Goal: Task Accomplishment & Management: Use online tool/utility

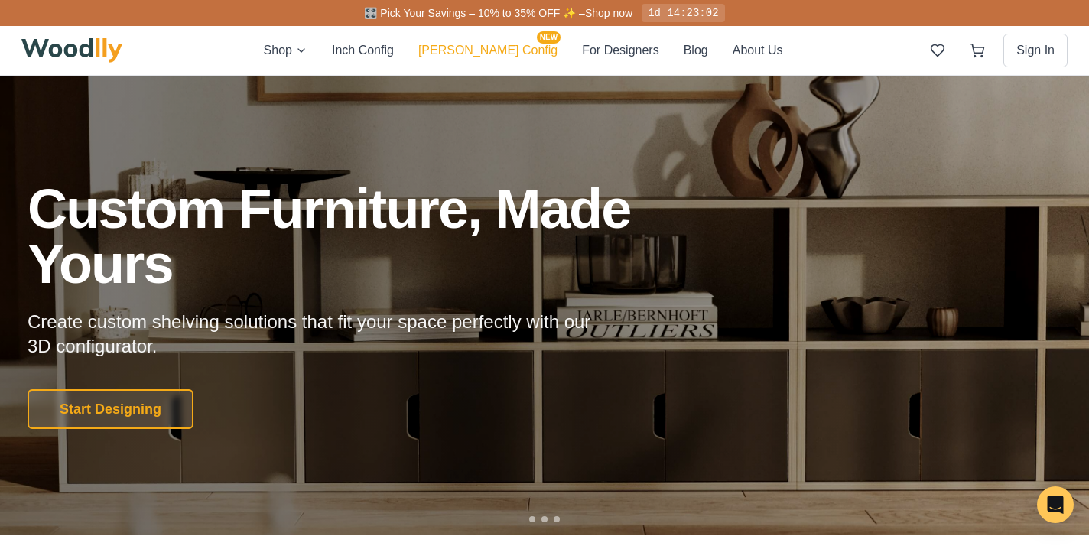
click at [480, 53] on button "[PERSON_NAME] Config NEW" at bounding box center [487, 51] width 139 height 20
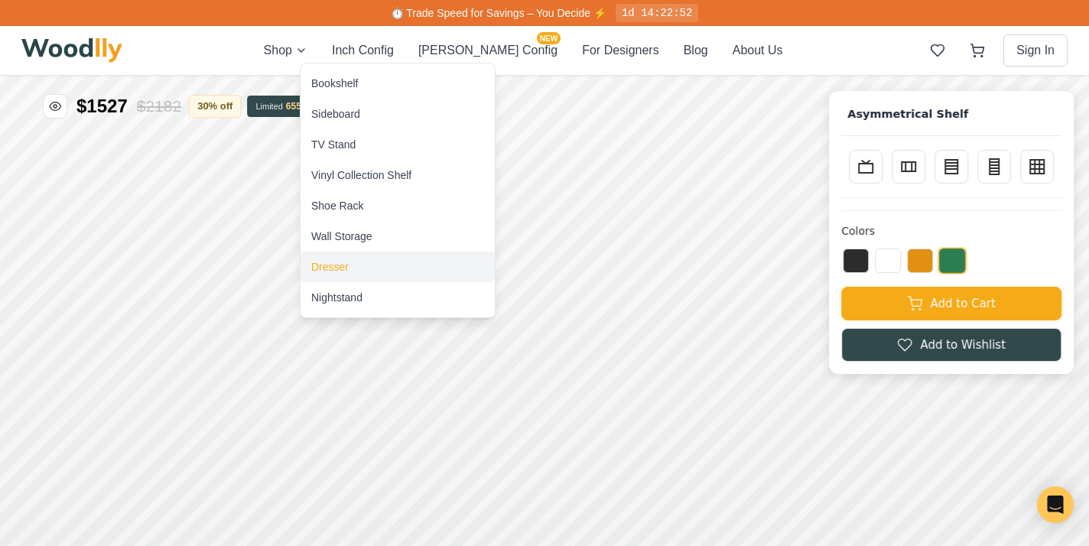
click at [337, 264] on div "Dresser" at bounding box center [329, 266] width 37 height 15
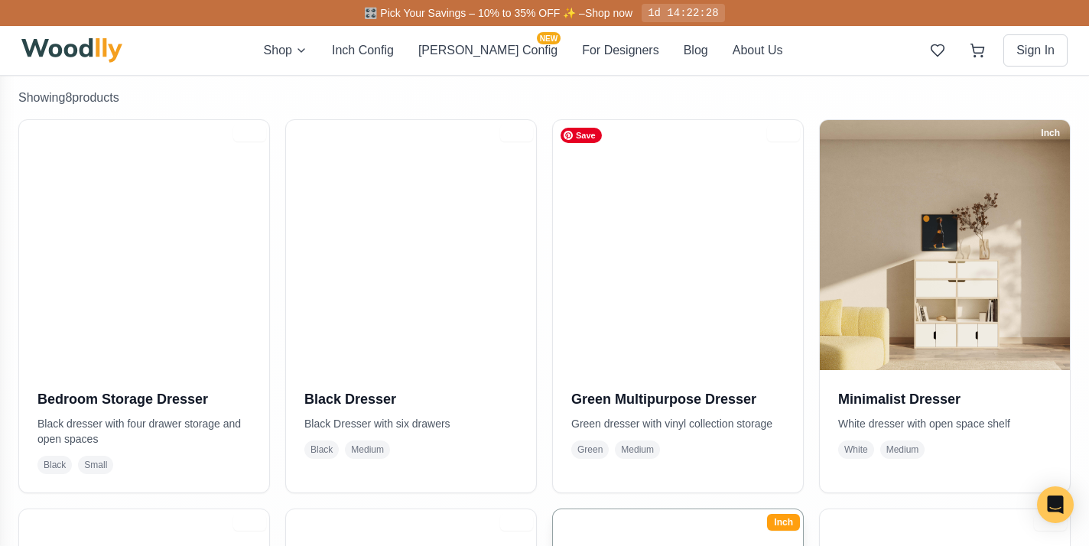
scroll to position [268, 0]
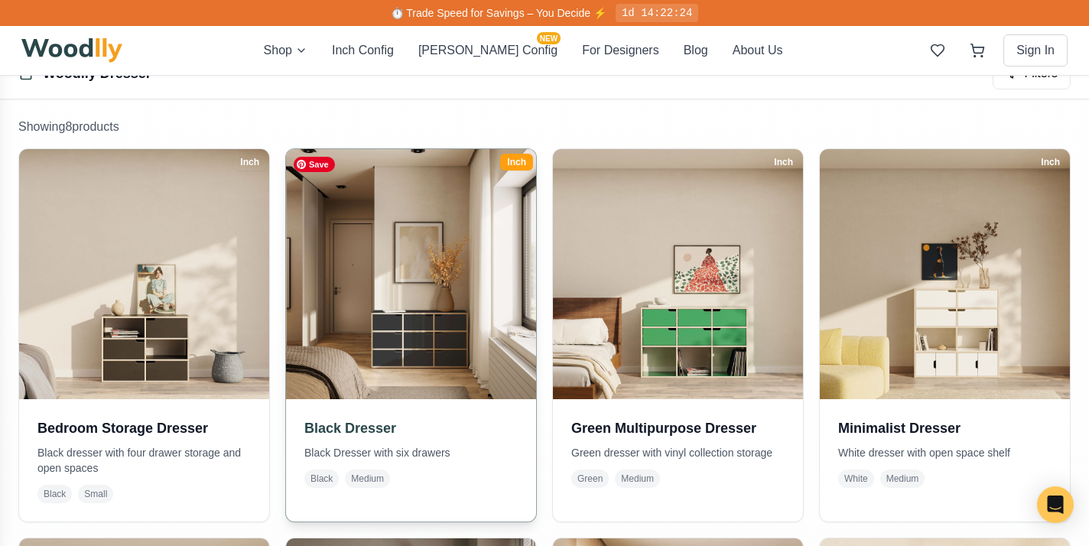
click at [418, 329] on img at bounding box center [411, 274] width 262 height 262
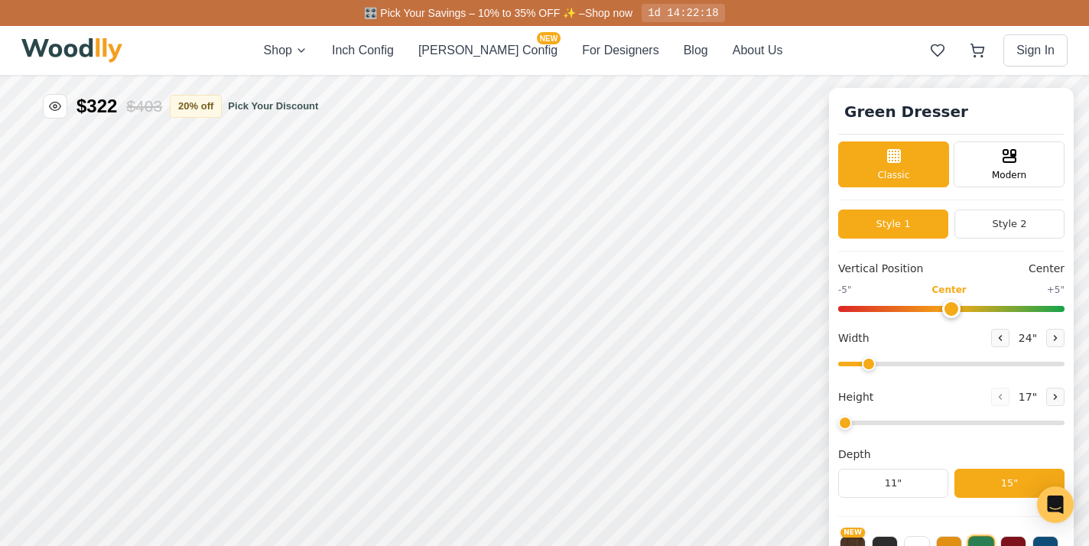
type input "55"
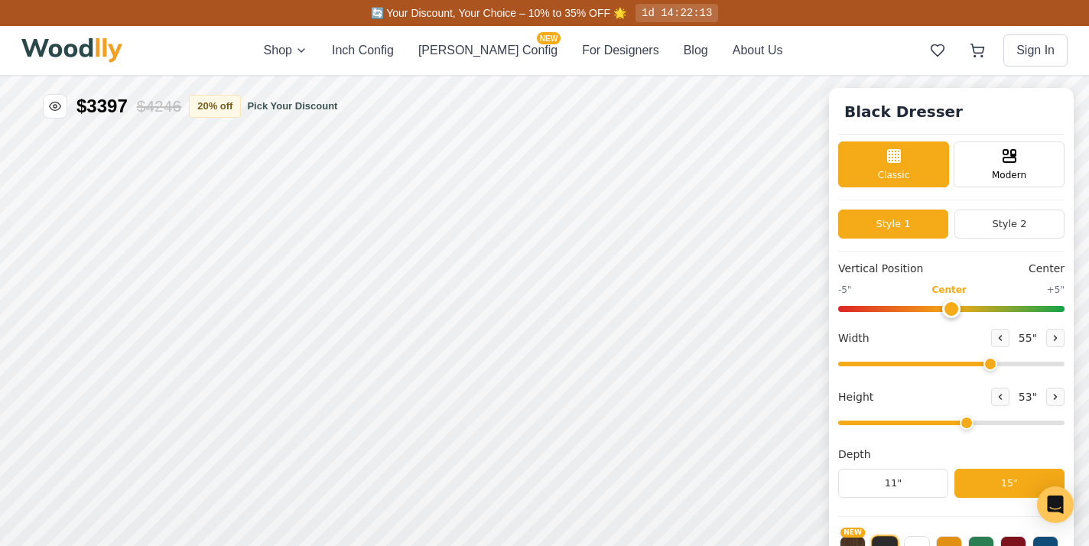
drag, startPoint x: 903, startPoint y: 422, endPoint x: 953, endPoint y: 418, distance: 50.6
type input "5"
click at [953, 421] on input "range" at bounding box center [951, 423] width 226 height 5
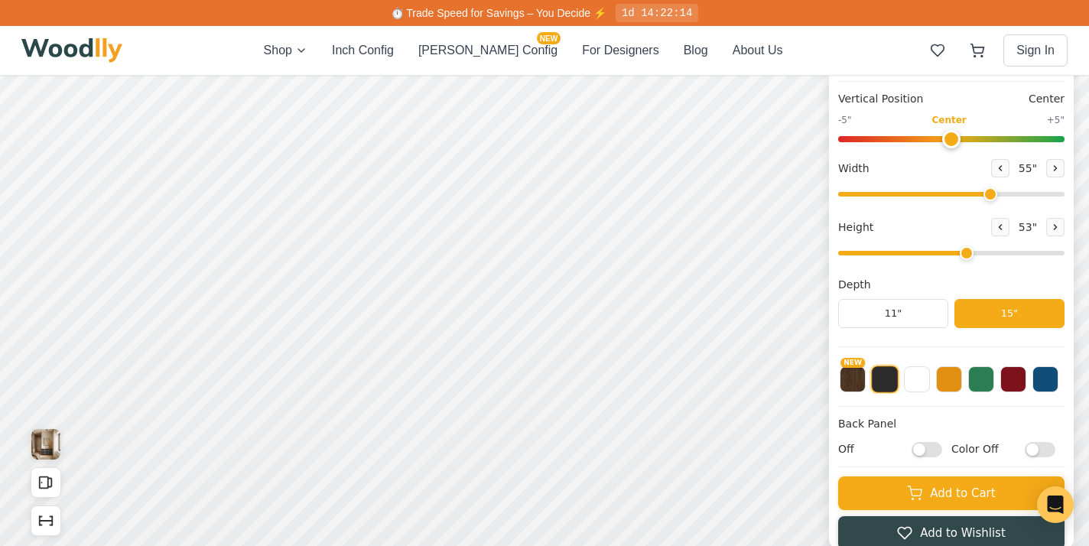
scroll to position [167, 0]
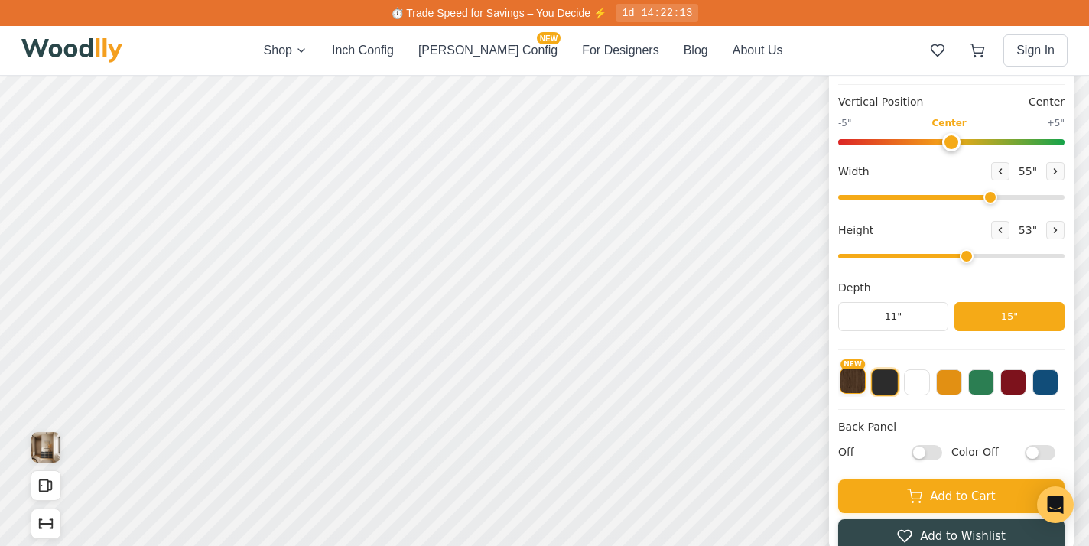
click at [848, 382] on button "NEW" at bounding box center [853, 381] width 26 height 26
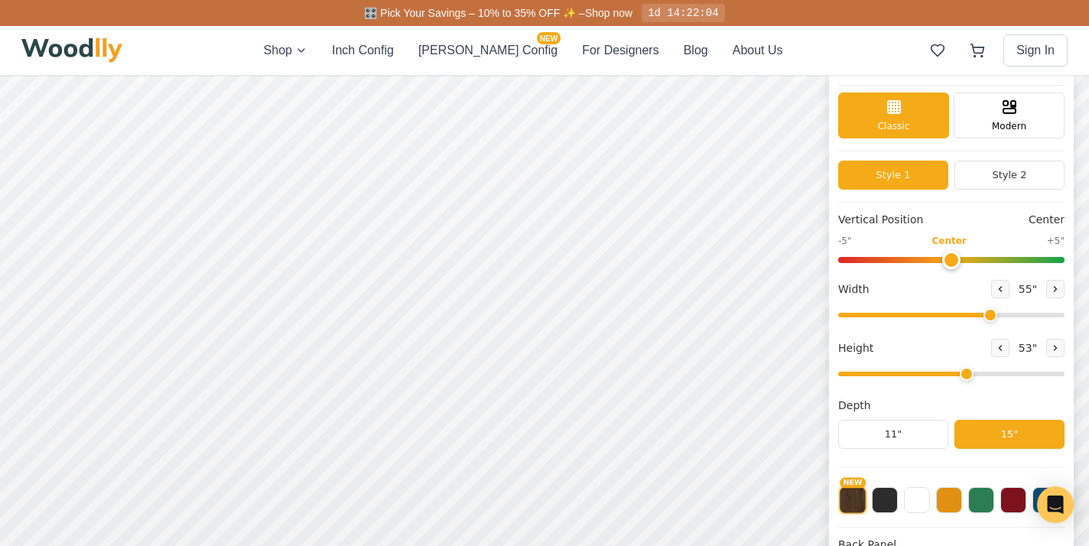
scroll to position [0, 0]
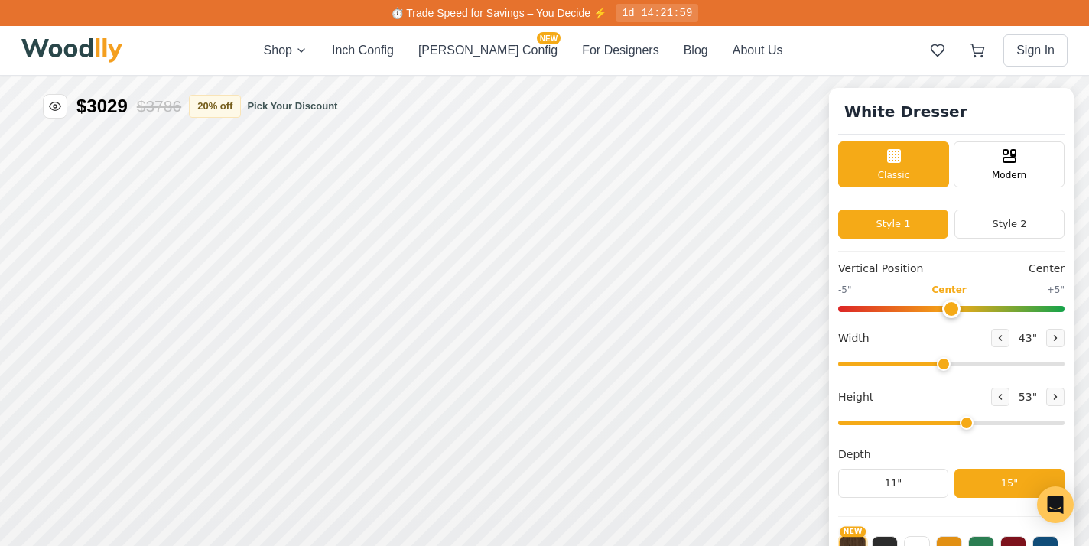
drag, startPoint x: 986, startPoint y: 366, endPoint x: 942, endPoint y: 368, distance: 43.7
type input "43"
click at [942, 366] on input "range" at bounding box center [951, 364] width 226 height 5
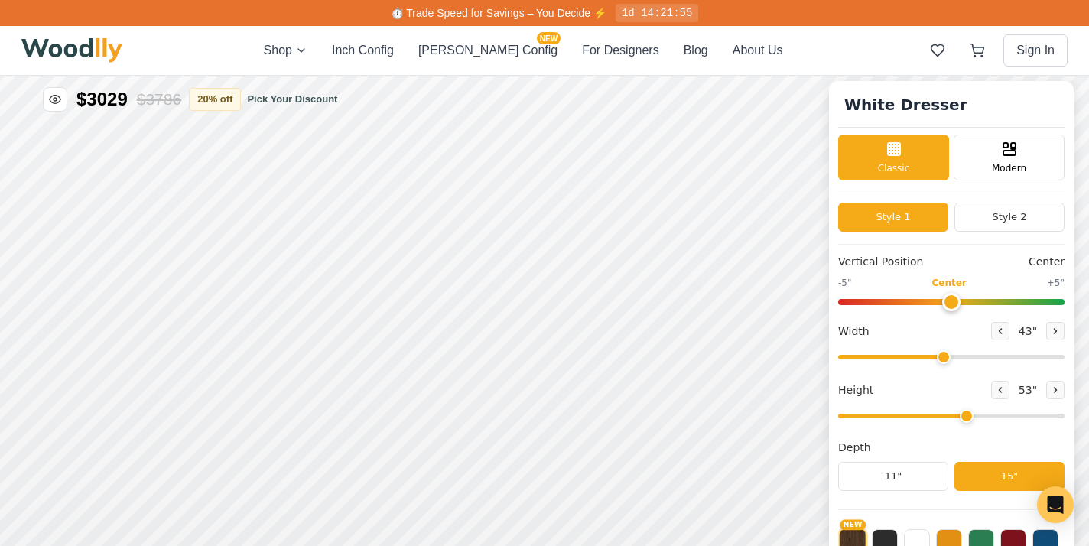
scroll to position [1, 0]
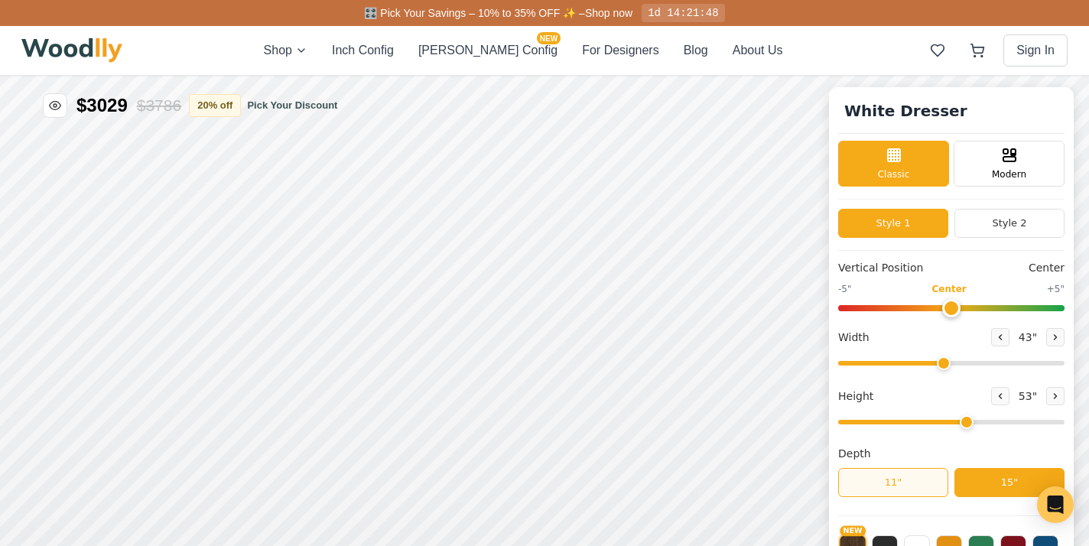
click at [876, 489] on button "11"" at bounding box center [893, 482] width 110 height 29
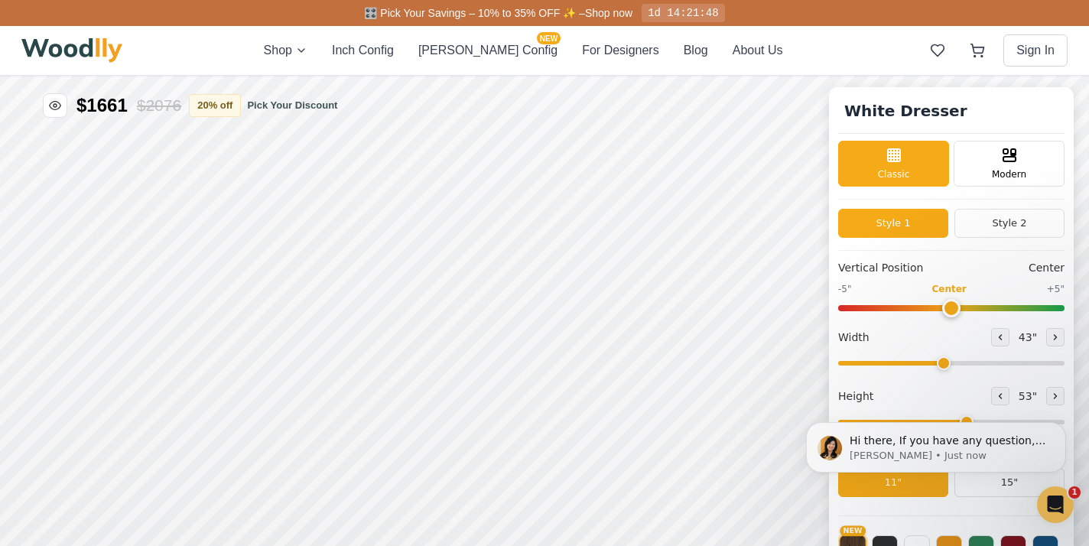
scroll to position [0, 0]
click at [812, 375] on div "Hi there, If you have any question, we are right here for you. 😊 [PERSON_NAME] …" at bounding box center [936, 376] width 281 height 191
click at [977, 473] on body "Hi there, If you have any question, we are right here for you. 😊 [PERSON_NAME] …" at bounding box center [936, 447] width 294 height 103
click at [978, 489] on body "Hi there, If you have any question, we are right here for you. 😊 [PERSON_NAME] …" at bounding box center [936, 447] width 294 height 103
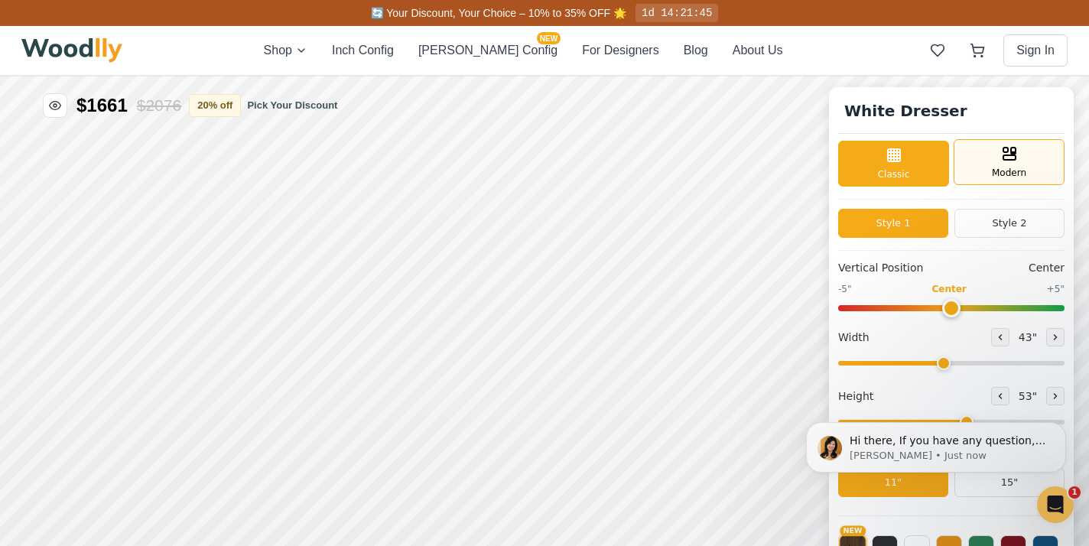
click at [977, 167] on div "Modern" at bounding box center [1009, 162] width 111 height 46
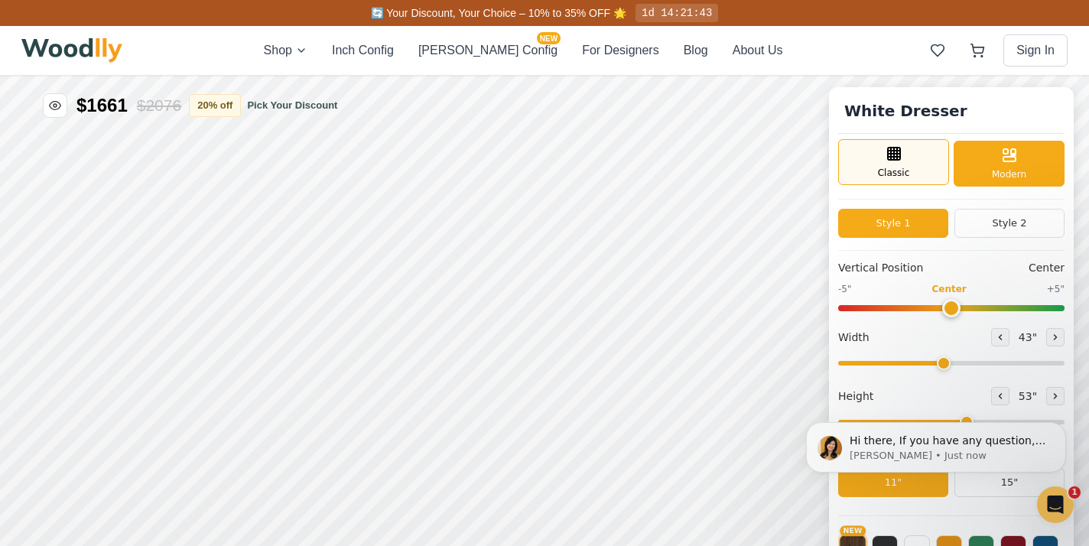
click at [911, 176] on div "Classic" at bounding box center [893, 162] width 111 height 46
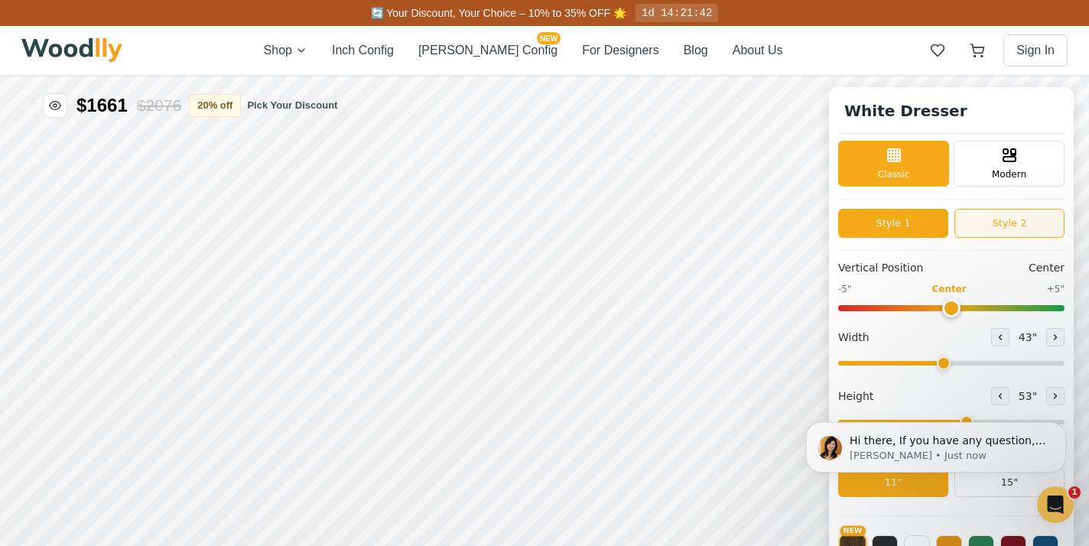
click at [1008, 229] on button "Style 2" at bounding box center [1010, 223] width 110 height 29
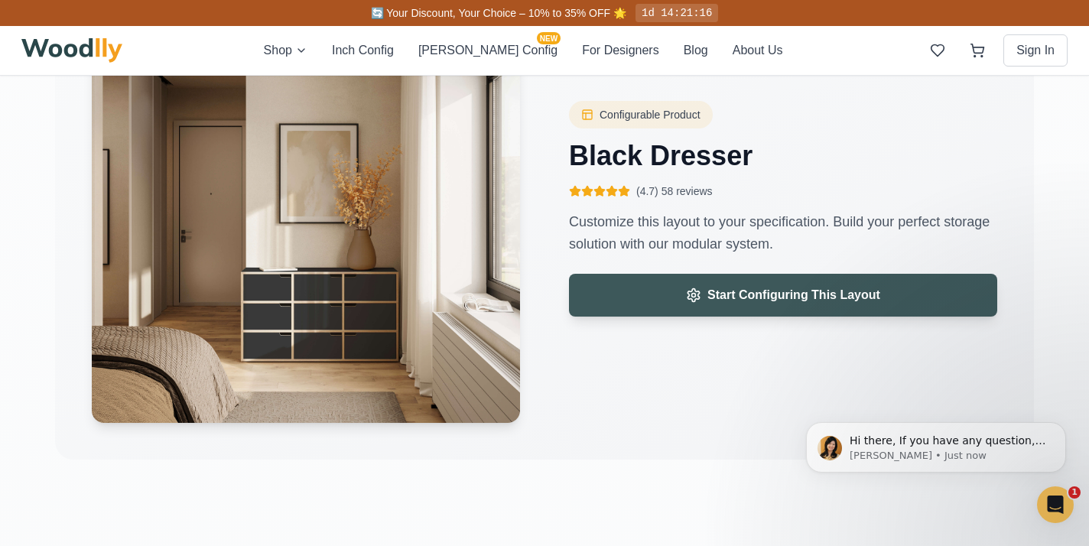
scroll to position [2406, 0]
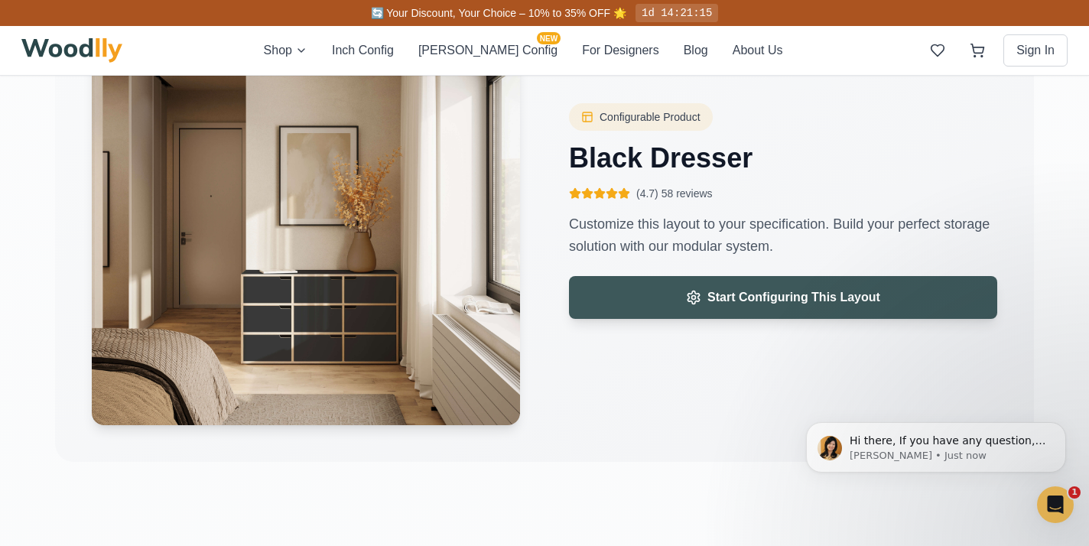
click at [765, 295] on span "Start Configuring This Layout" at bounding box center [794, 297] width 173 height 18
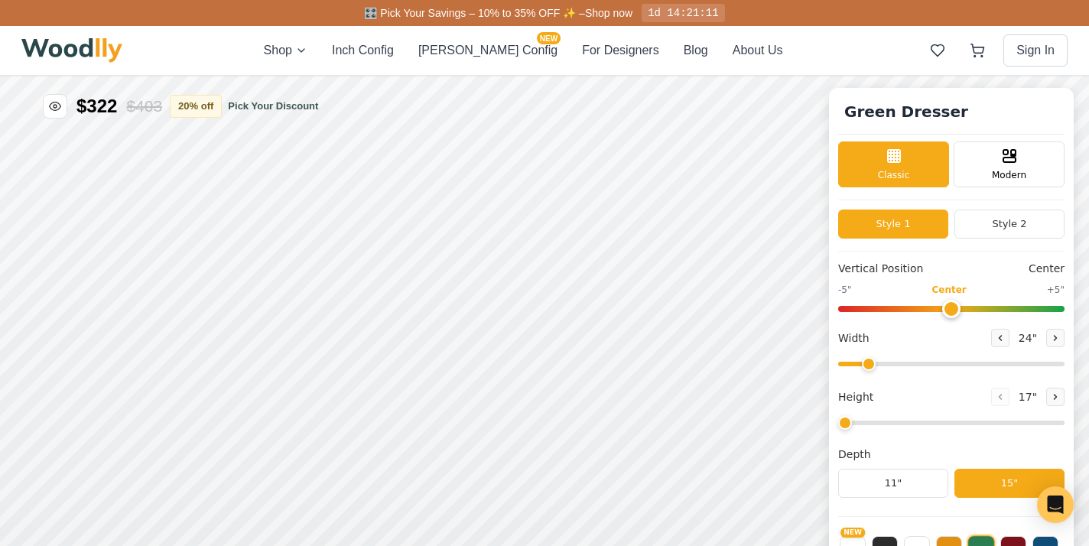
type input "55"
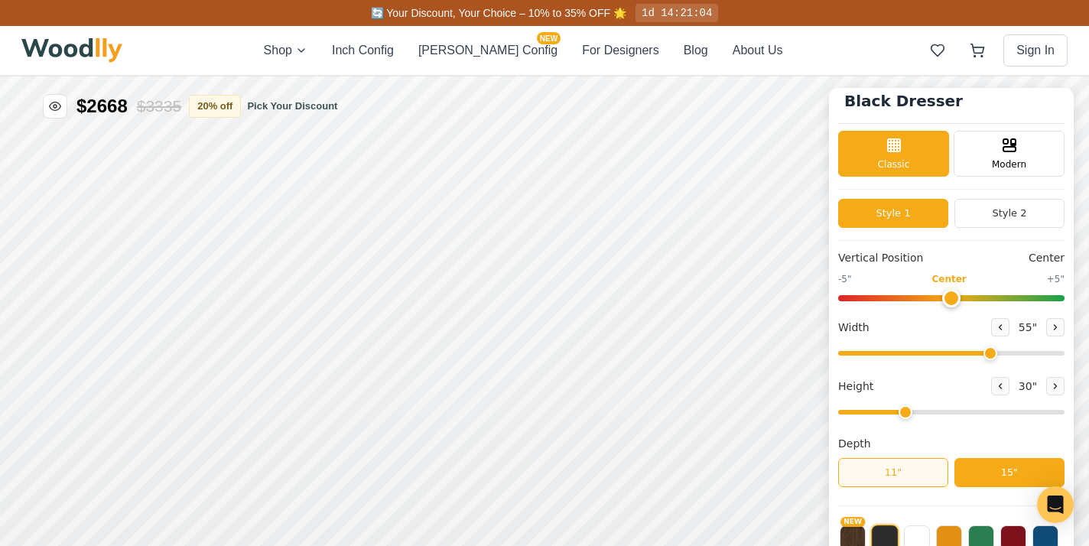
scroll to position [11, 0]
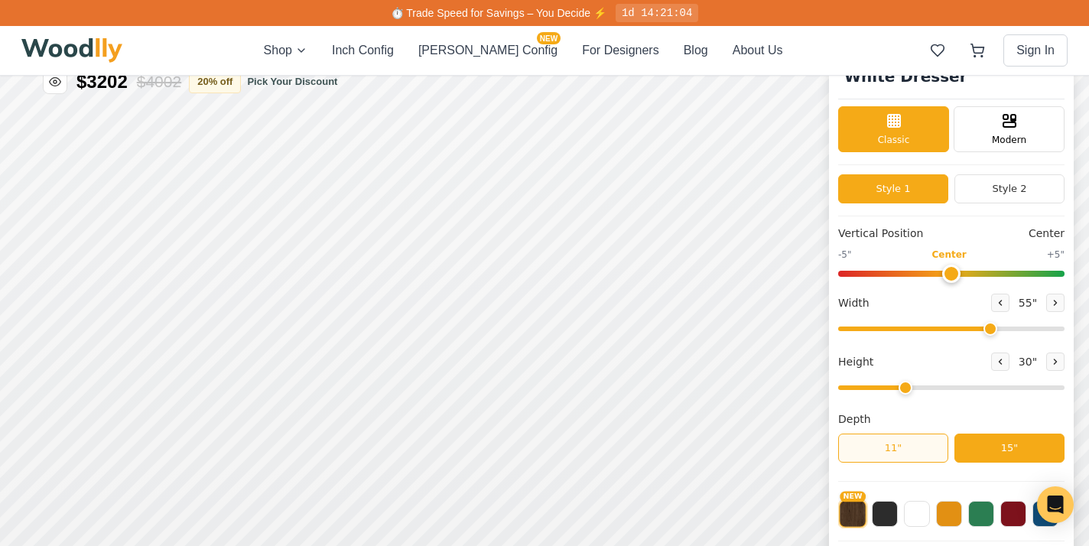
scroll to position [26, 0]
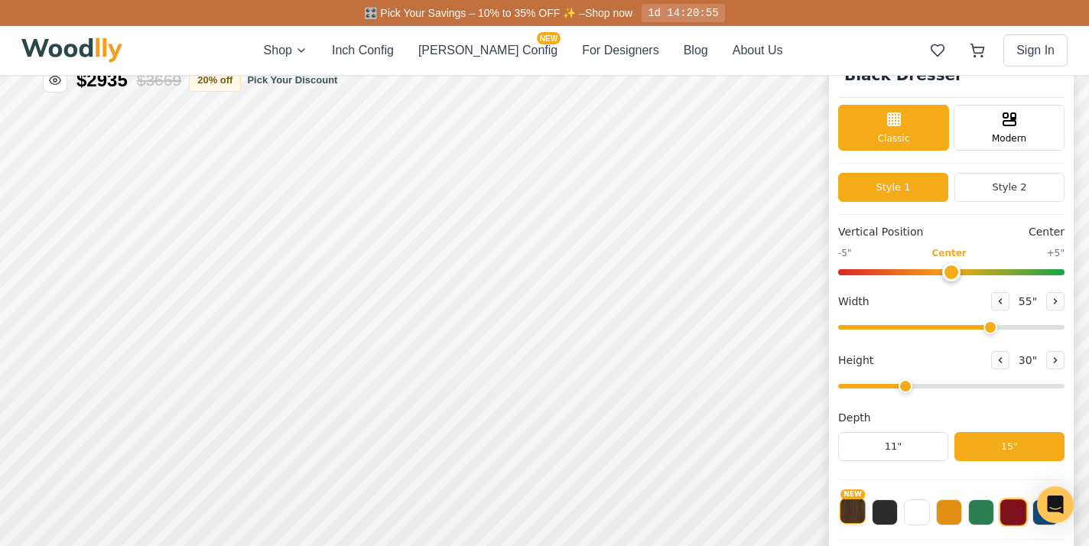
click at [942, 408] on button "NEW" at bounding box center [933, 405] width 26 height 26
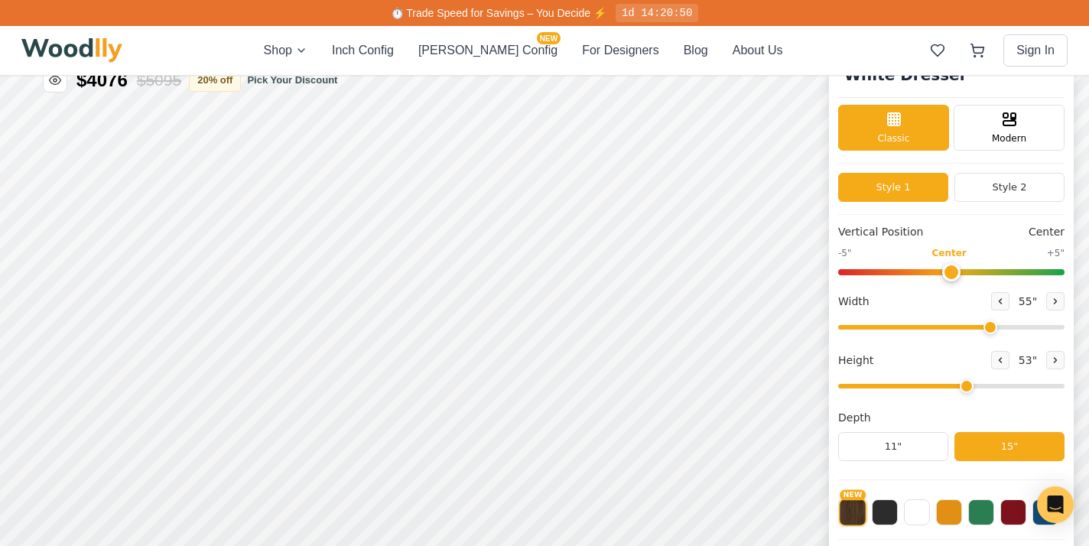
drag, startPoint x: 984, startPoint y: 277, endPoint x: 1042, endPoint y: 267, distance: 58.2
type input "5"
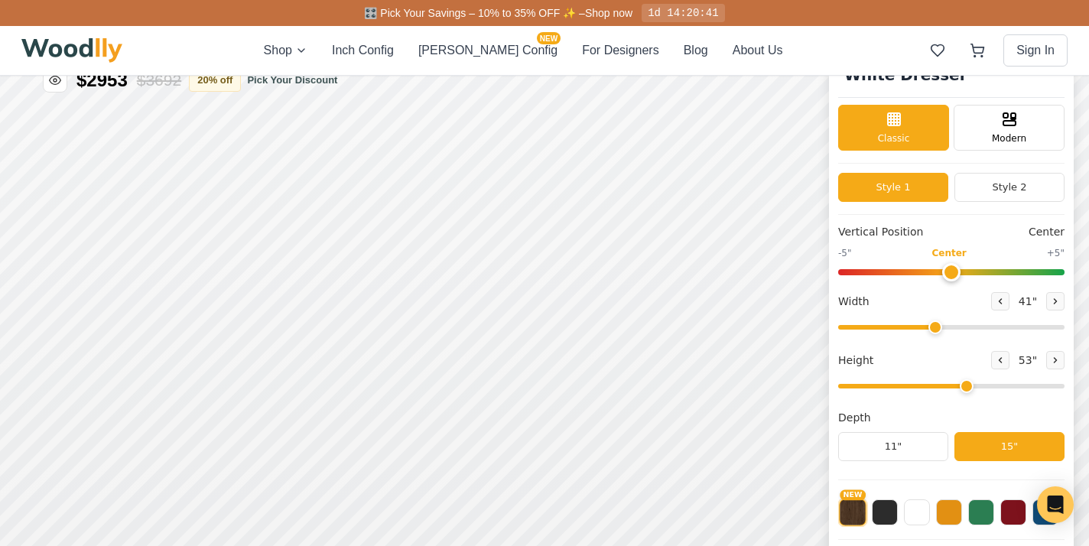
drag, startPoint x: 1285, startPoint y: 66, endPoint x: 1229, endPoint y: 65, distance: 55.8
type input "41"
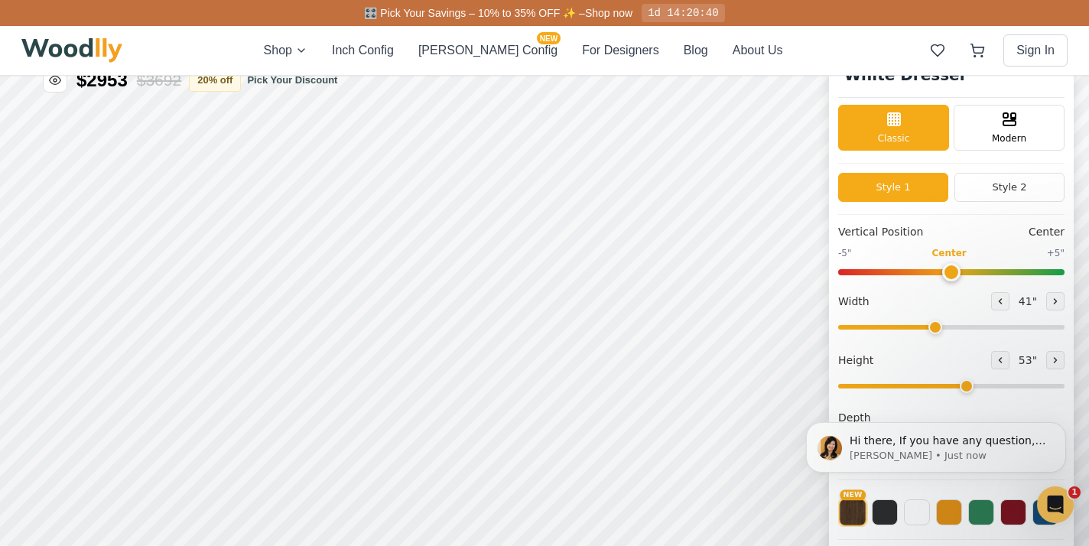
scroll to position [0, 0]
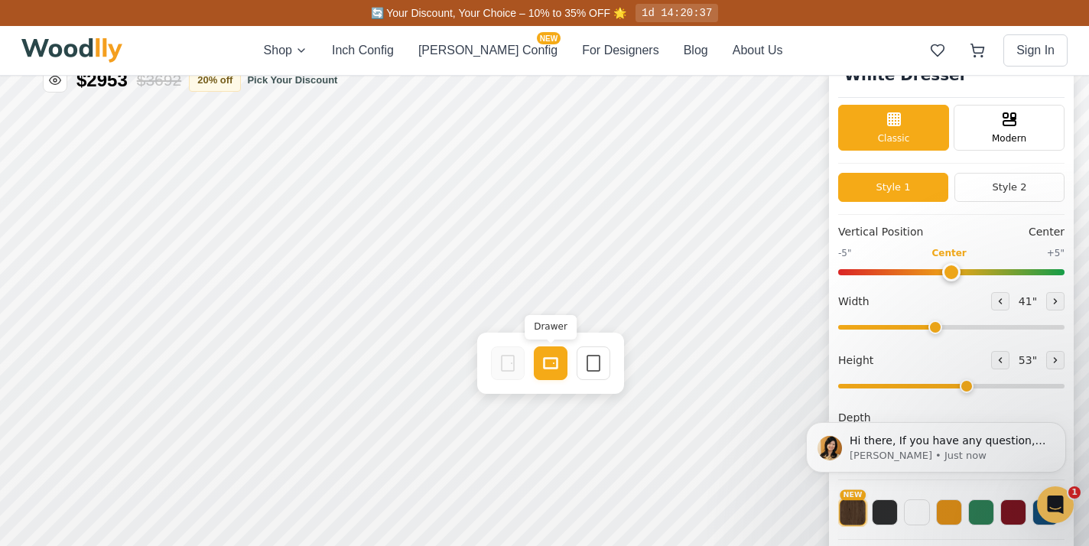
click at [1089, 60] on icon at bounding box center [1109, 57] width 18 height 18
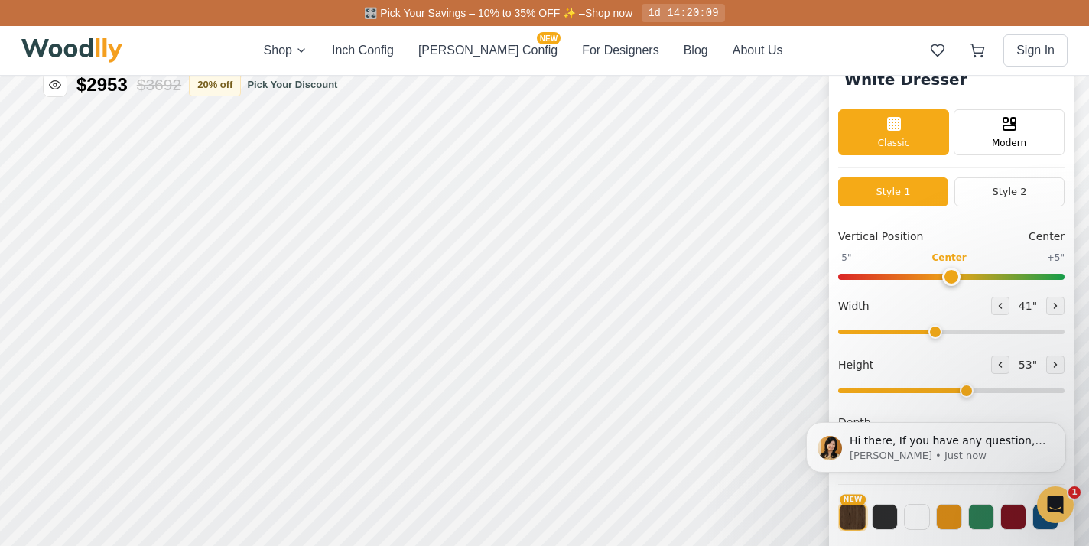
scroll to position [22, 0]
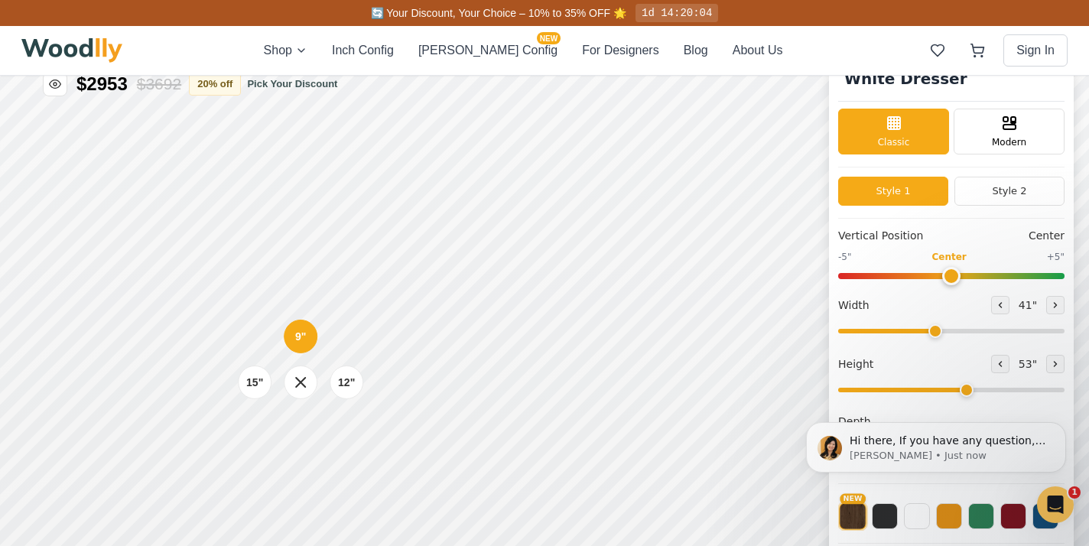
click at [1056, 174] on div "9" 12" 15"" at bounding box center [1054, 111] width 153 height 153
drag, startPoint x: 1841, startPoint y: 171, endPoint x: 1824, endPoint y: 171, distance: 17.6
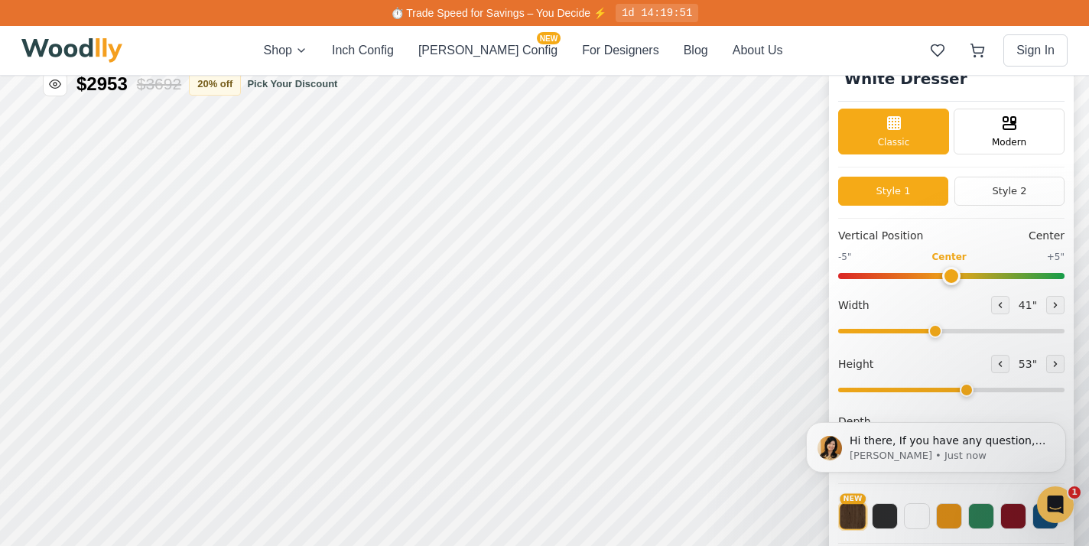
click at [962, 392] on html "Hi there, If you have any question, we are right here for you. 😊 [PERSON_NAME] …" at bounding box center [936, 447] width 306 height 115
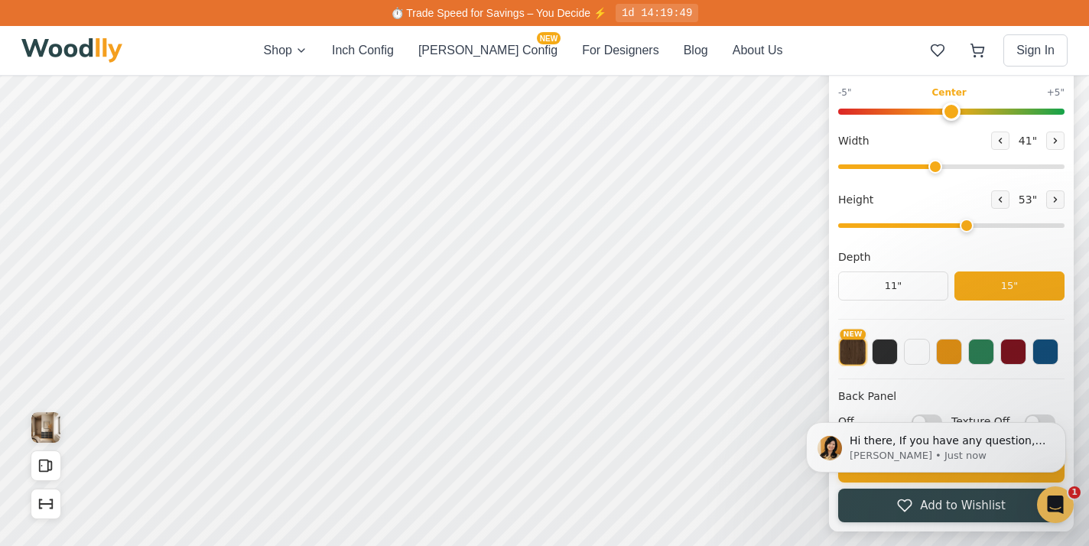
scroll to position [185, 0]
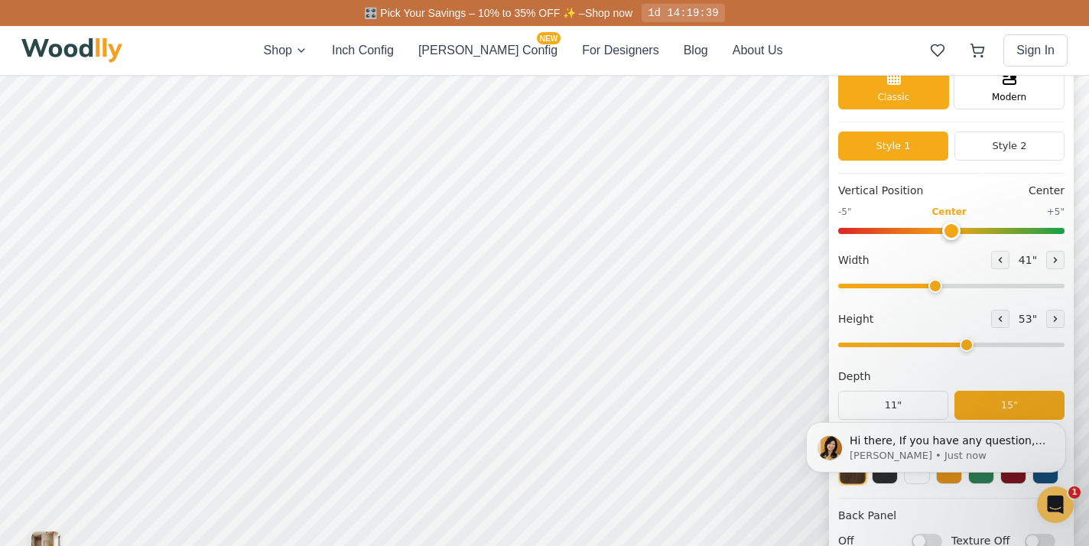
scroll to position [63, 0]
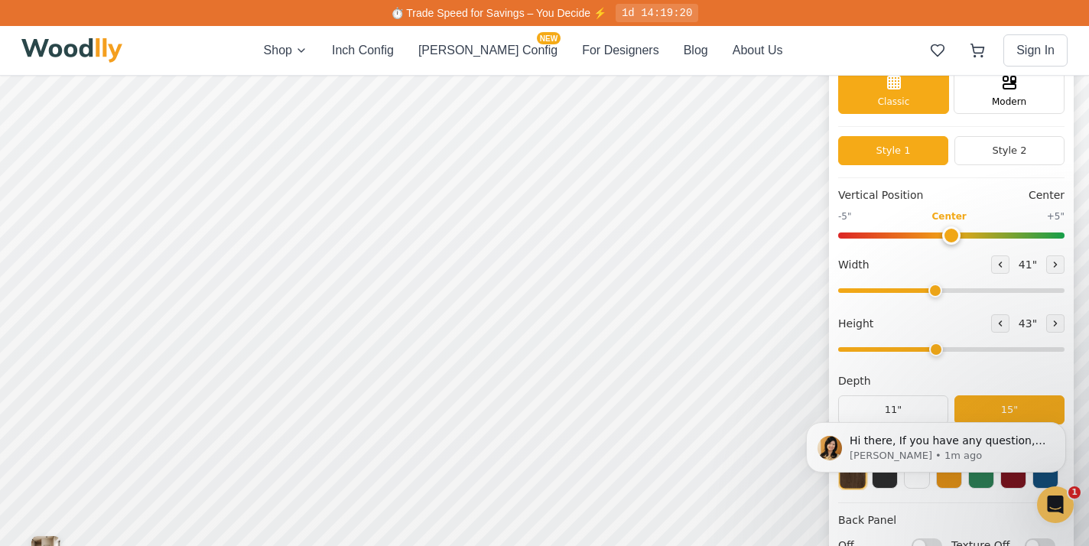
drag, startPoint x: 1655, startPoint y: 60, endPoint x: 1629, endPoint y: 61, distance: 26.8
type input "4"
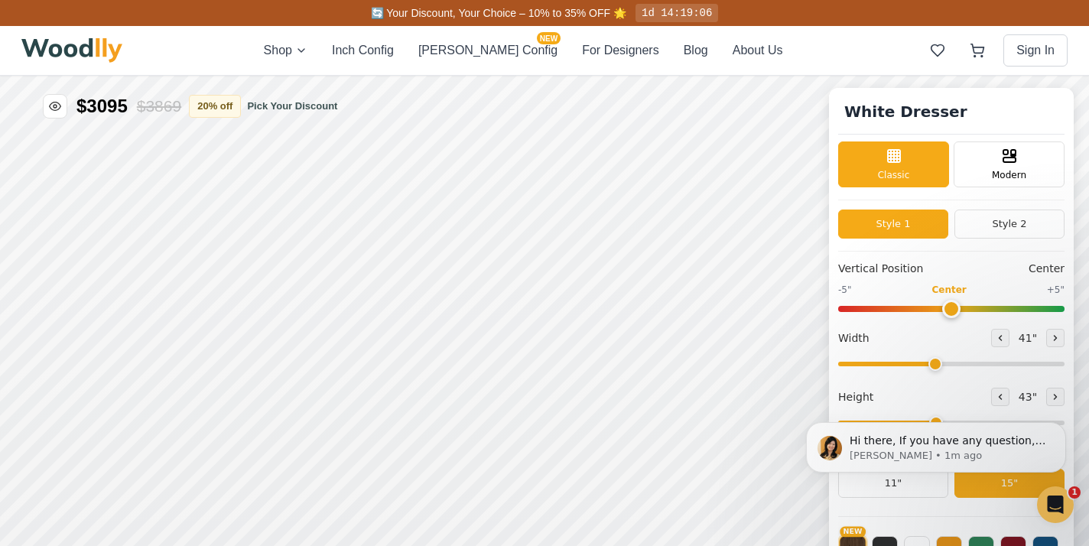
scroll to position [2, 0]
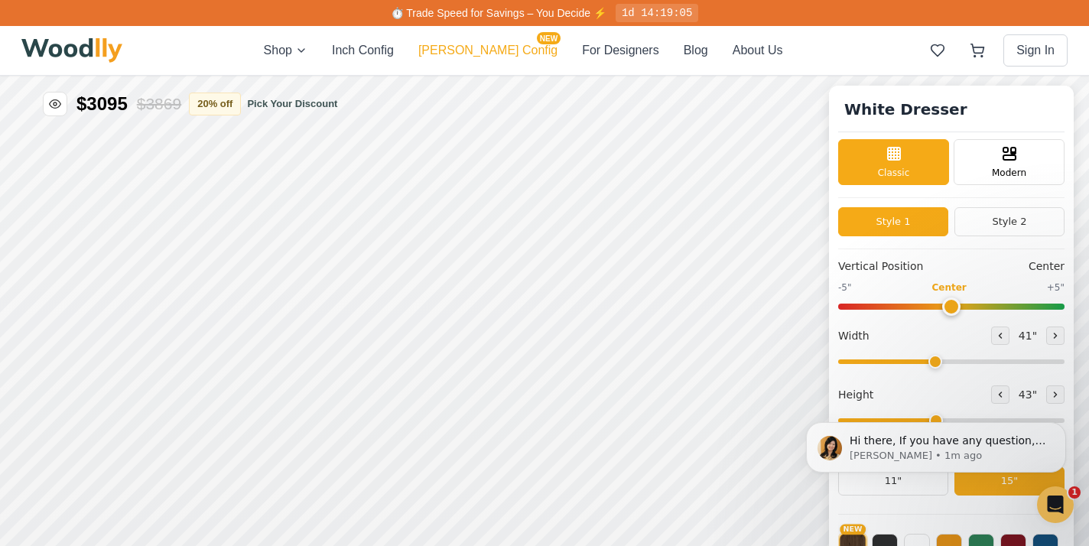
click at [490, 51] on button "[PERSON_NAME] Config NEW" at bounding box center [487, 50] width 139 height 18
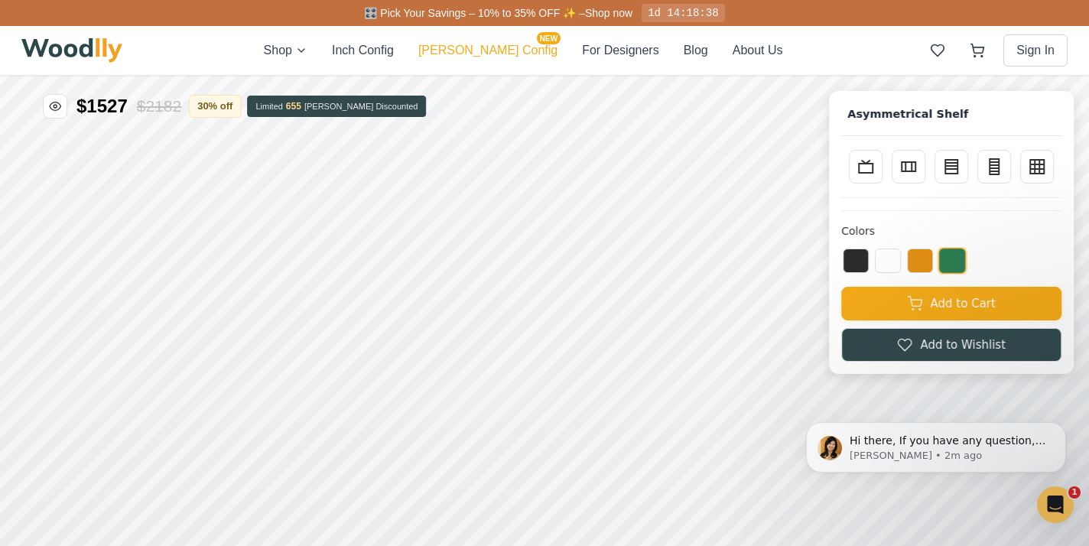
click at [499, 49] on button "[PERSON_NAME] Config NEW" at bounding box center [487, 50] width 139 height 18
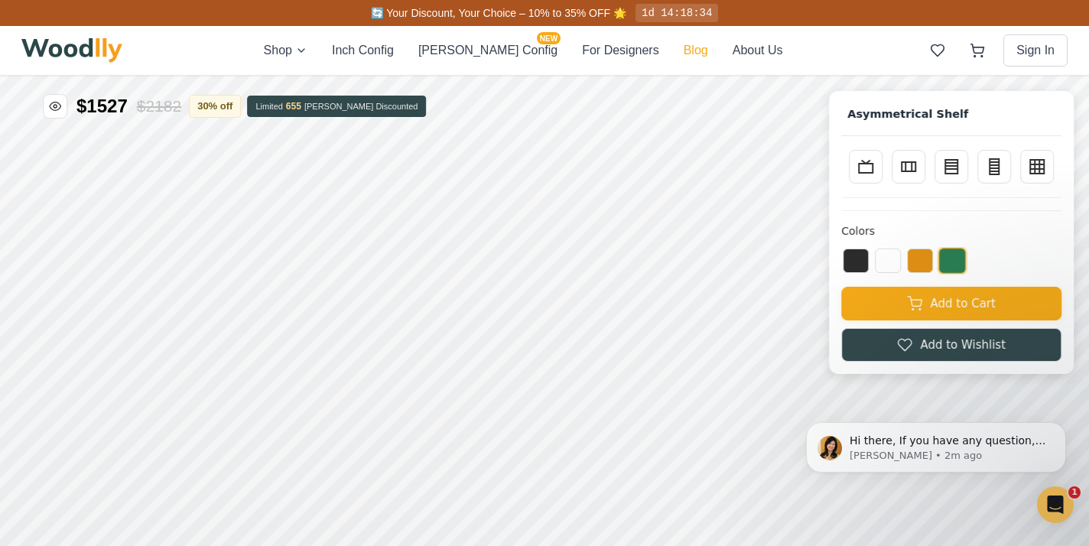
click at [684, 51] on button "Blog" at bounding box center [696, 50] width 24 height 18
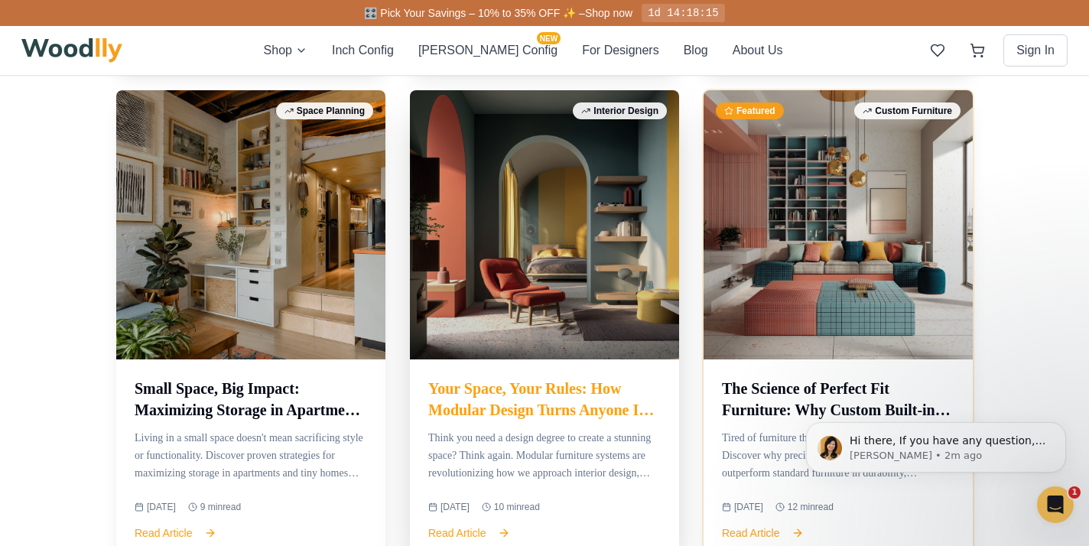
scroll to position [1110, 0]
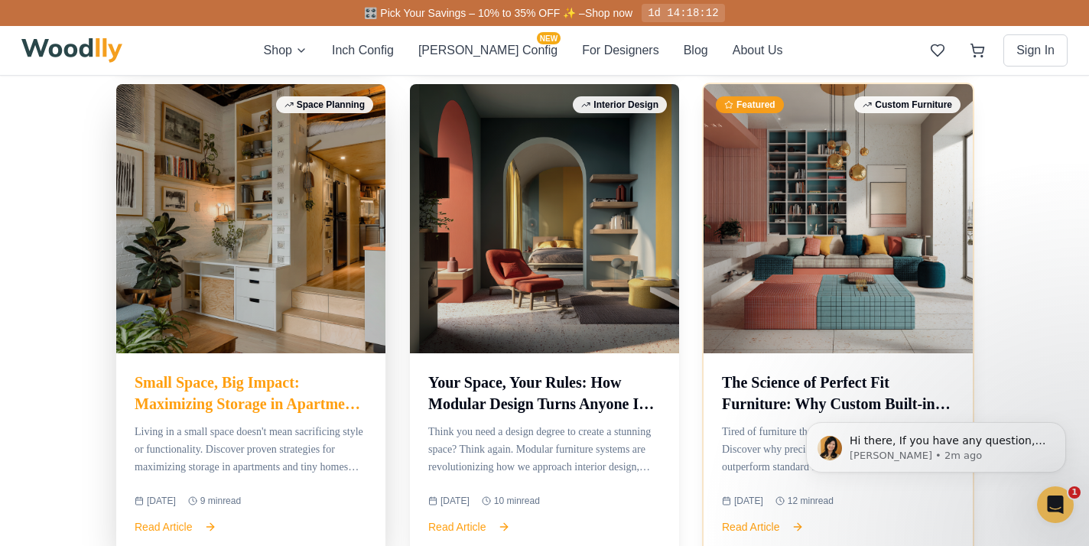
click at [254, 394] on h3 "Small Space, Big Impact: Maximizing Storage in Apartments and Tiny Homes" at bounding box center [251, 393] width 233 height 43
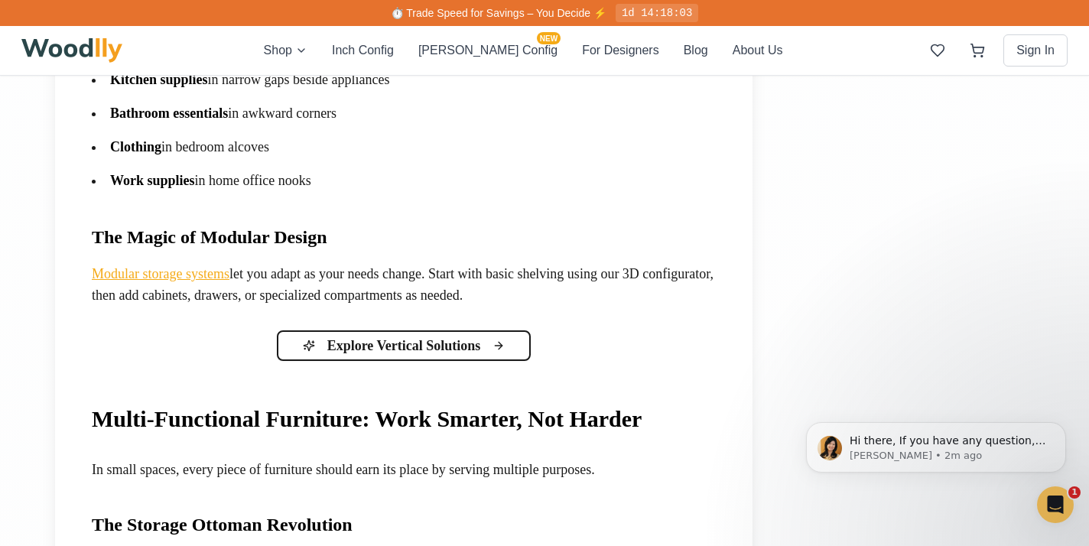
scroll to position [2016, 0]
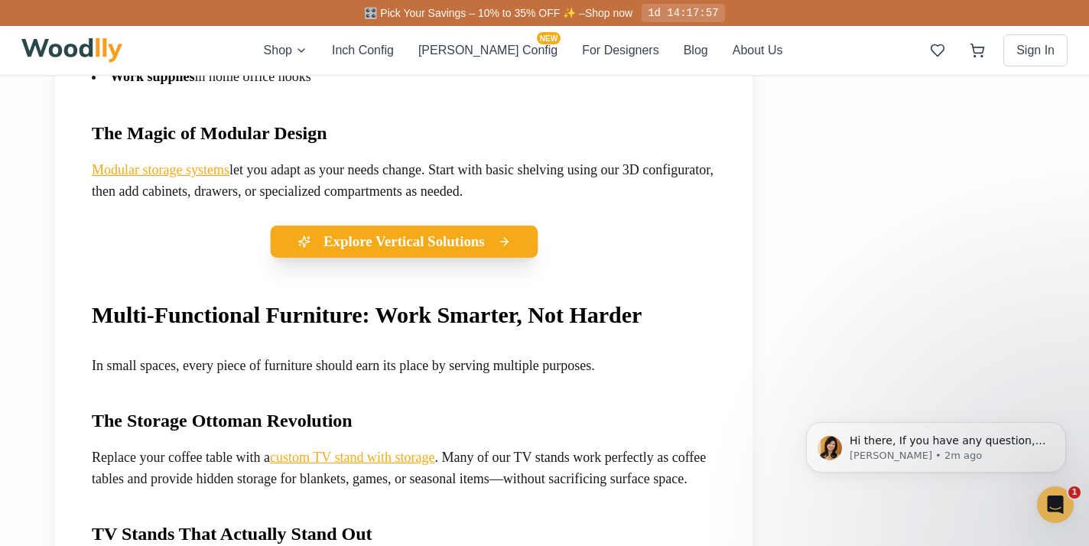
click at [422, 258] on button "Explore Vertical Solutions" at bounding box center [403, 242] width 267 height 32
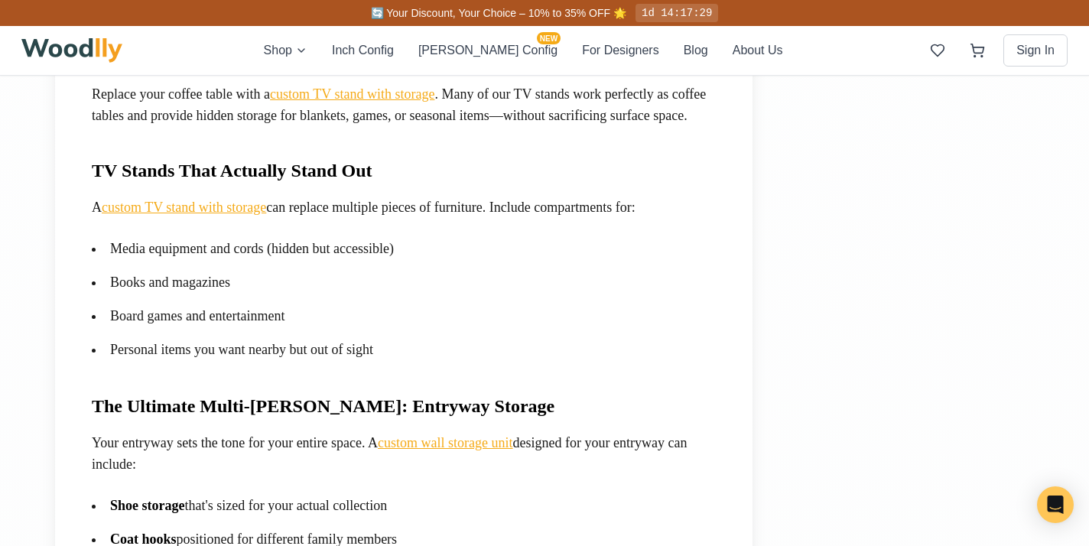
scroll to position [2404, 0]
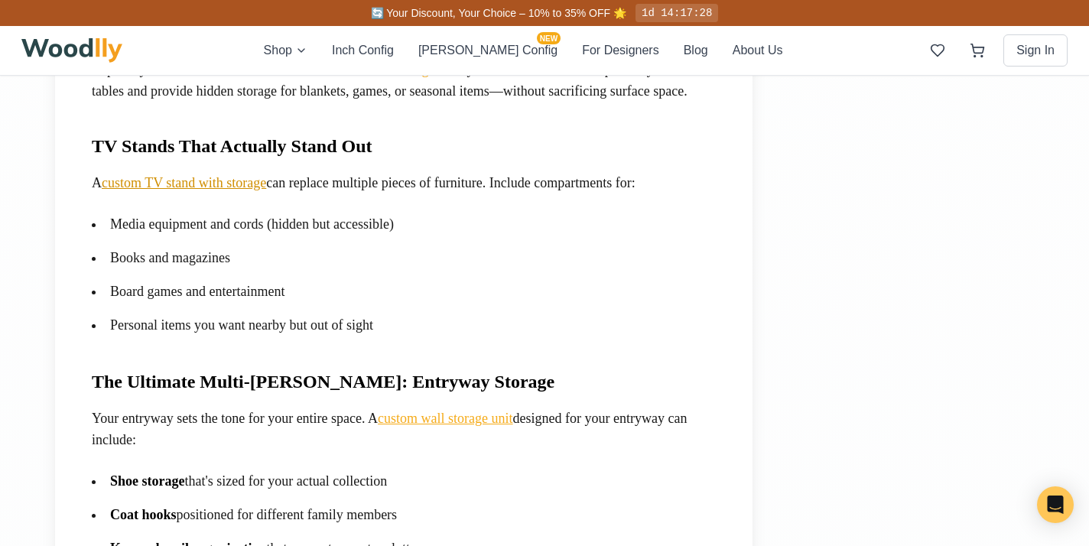
click at [183, 190] on link "custom TV stand with storage" at bounding box center [184, 182] width 164 height 15
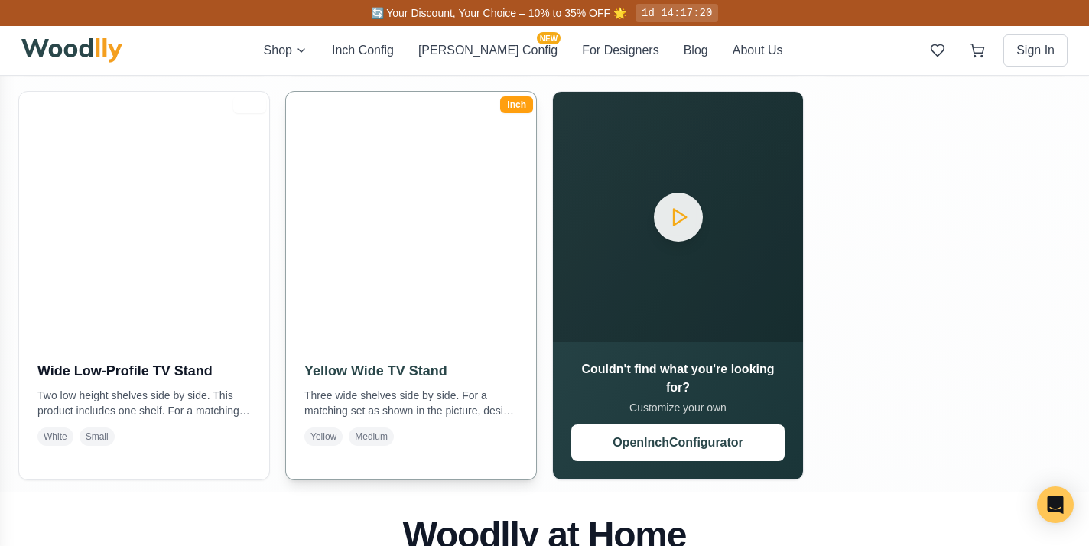
scroll to position [715, 0]
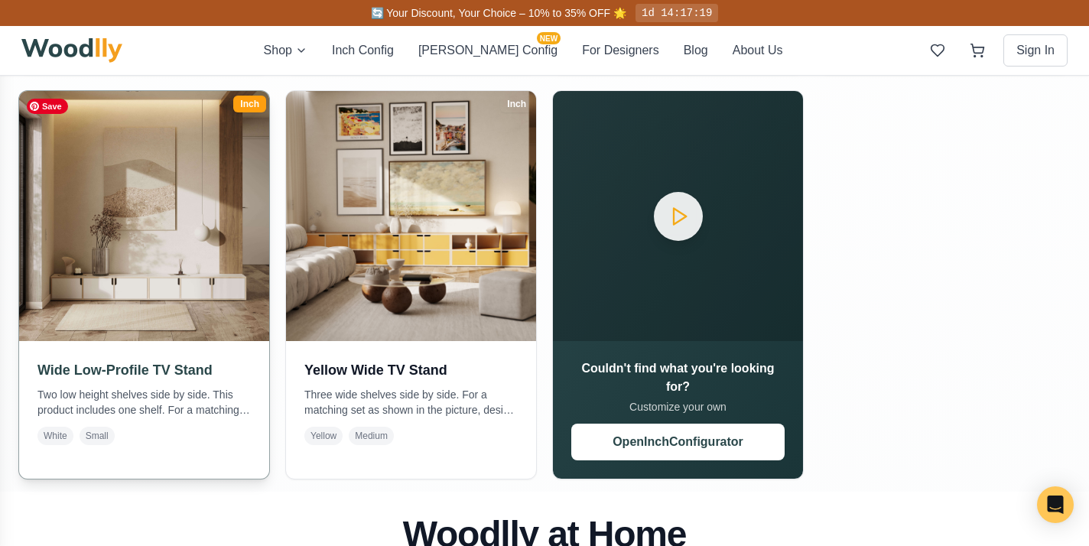
click at [196, 283] on img at bounding box center [144, 216] width 262 height 262
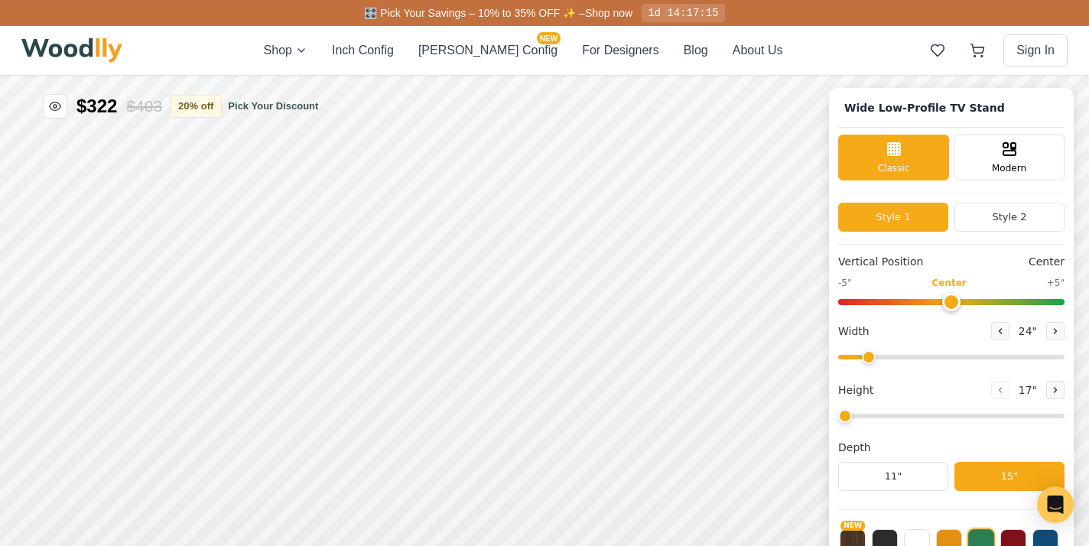
type input "54"
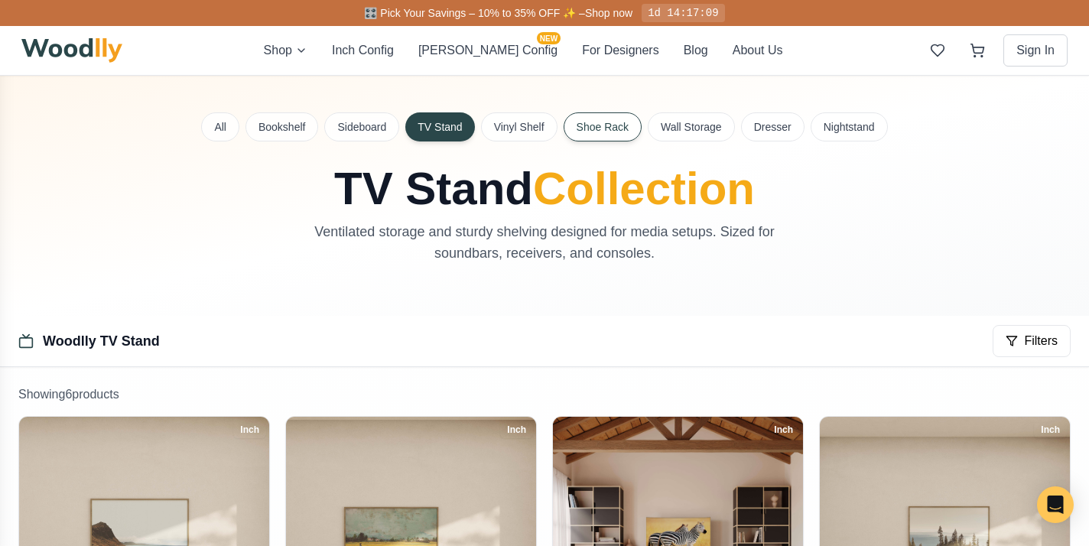
click at [599, 129] on button "Shoe Rack" at bounding box center [603, 126] width 78 height 29
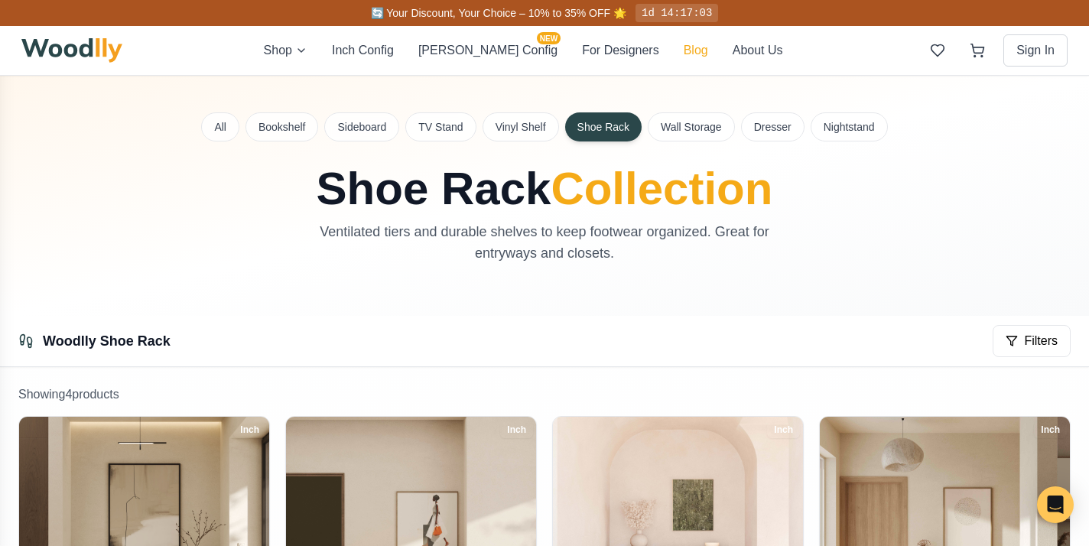
click at [684, 57] on button "Blog" at bounding box center [696, 50] width 24 height 18
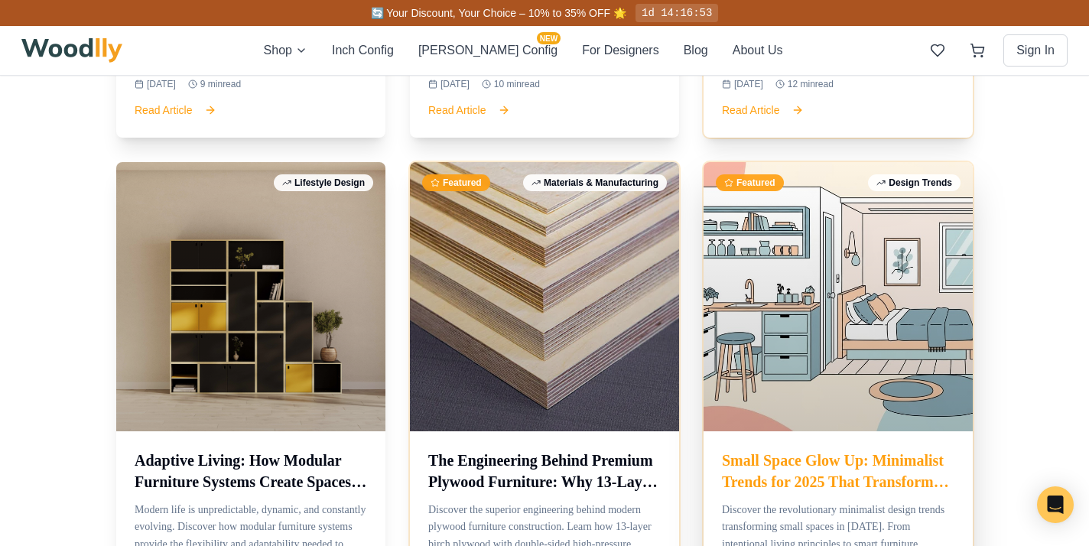
scroll to position [1523, 0]
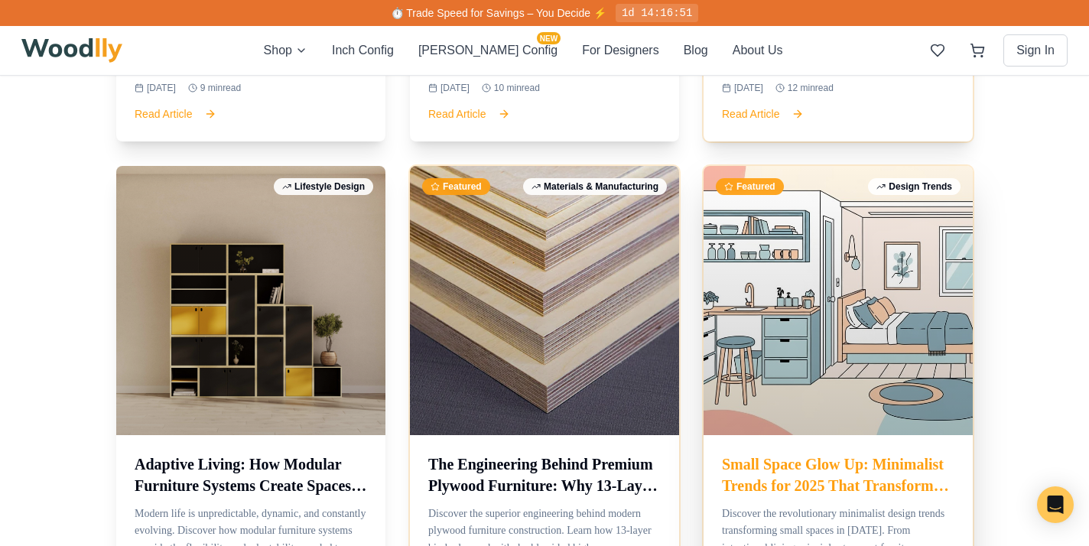
click at [820, 468] on h3 "Small Space Glow Up: Minimalist Trends for 2025 That Transform Tiny Homes Into …" at bounding box center [838, 475] width 233 height 43
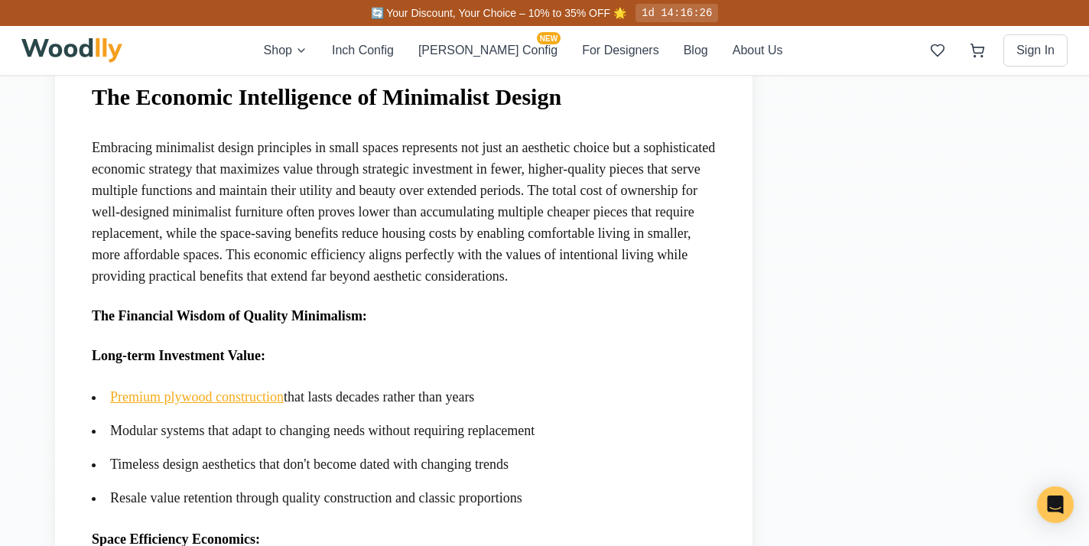
scroll to position [5290, 0]
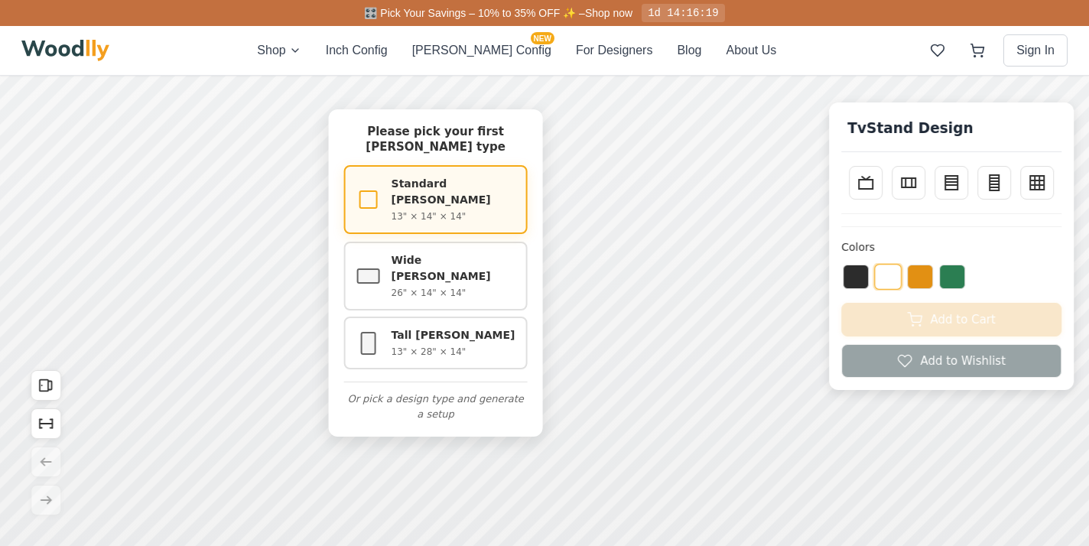
click at [403, 210] on p "13" × 14" × 14"" at bounding box center [454, 217] width 125 height 14
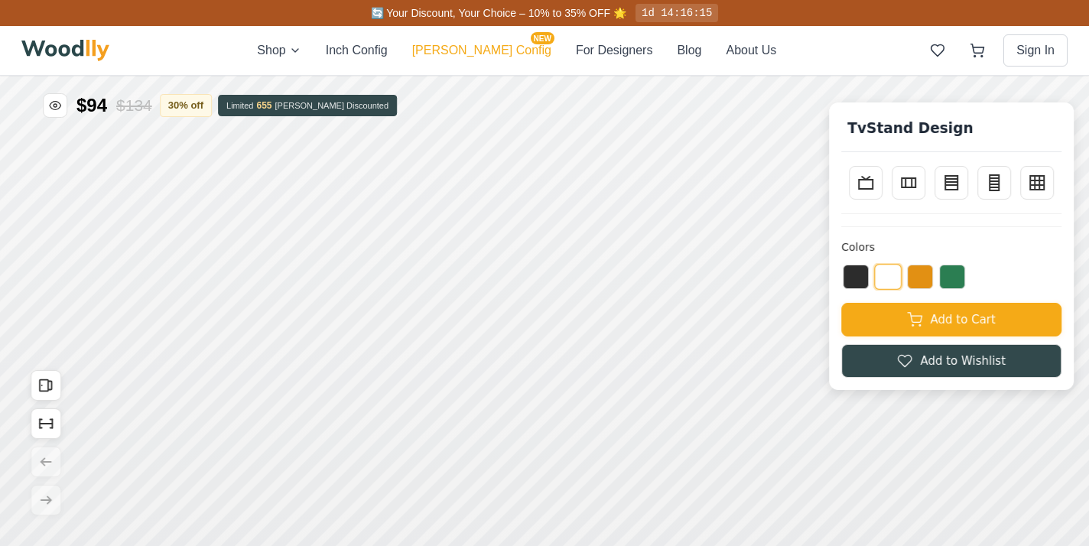
click at [472, 52] on button "[PERSON_NAME] Config NEW" at bounding box center [481, 50] width 139 height 18
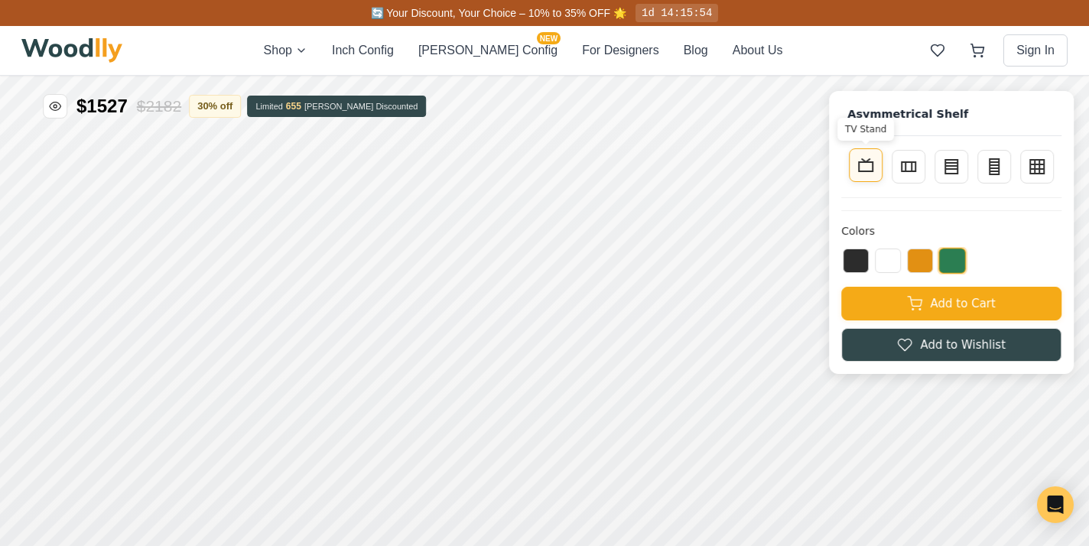
click at [870, 169] on icon at bounding box center [866, 165] width 18 height 18
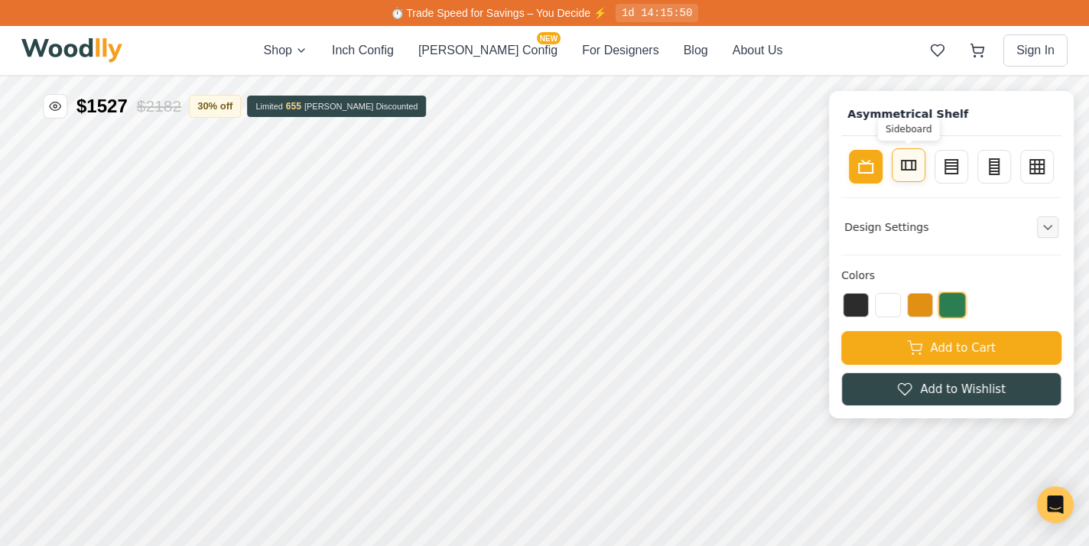
click at [903, 164] on icon at bounding box center [909, 165] width 18 height 18
type input "2"
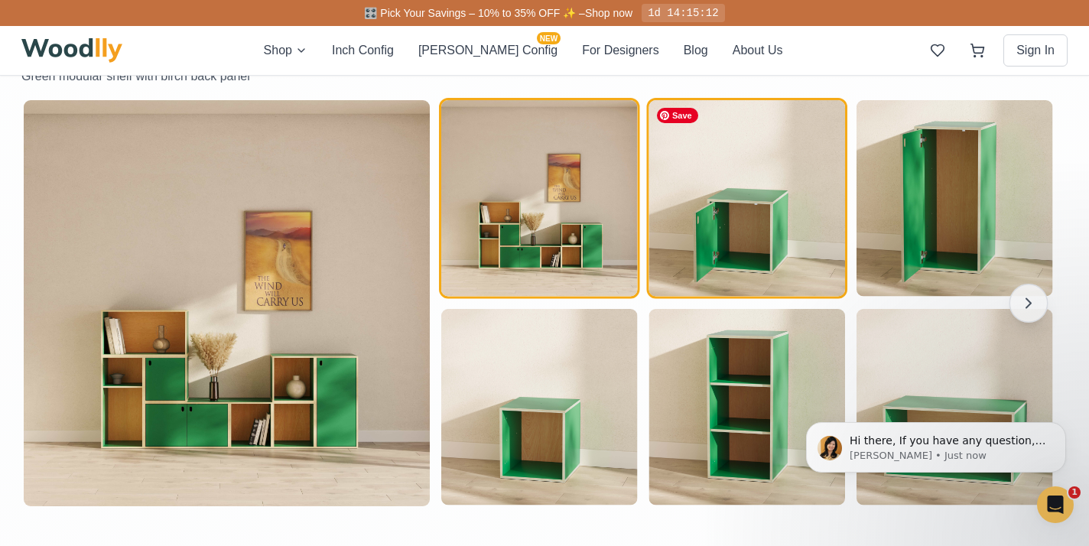
scroll to position [1370, 0]
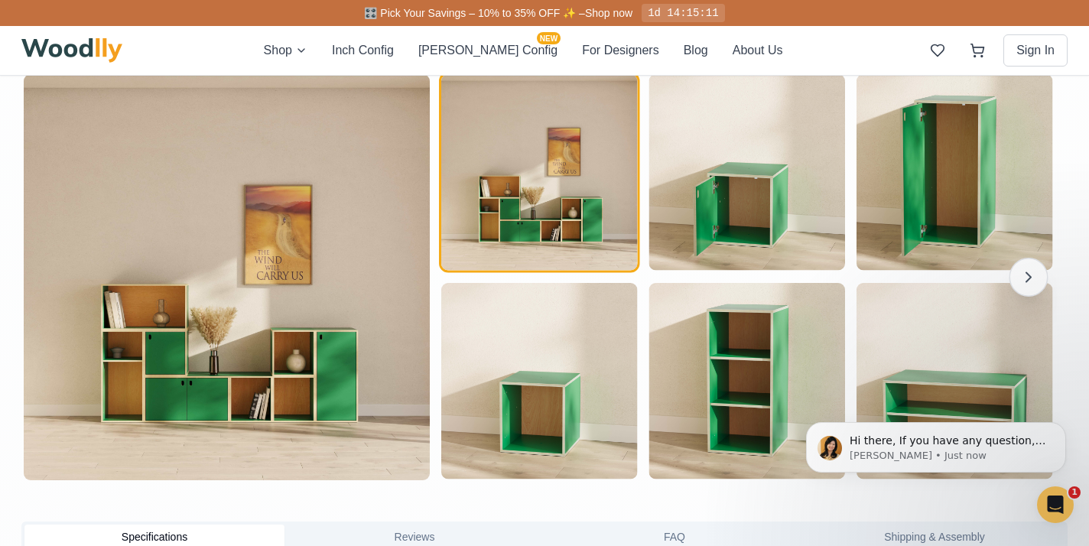
click at [1022, 273] on icon "button" at bounding box center [1029, 277] width 18 height 18
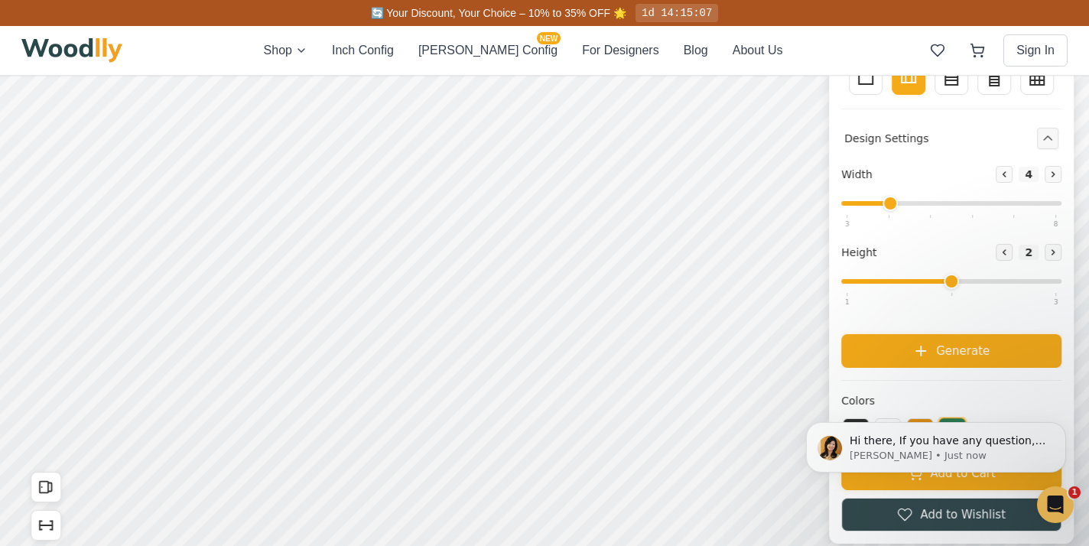
scroll to position [242, 0]
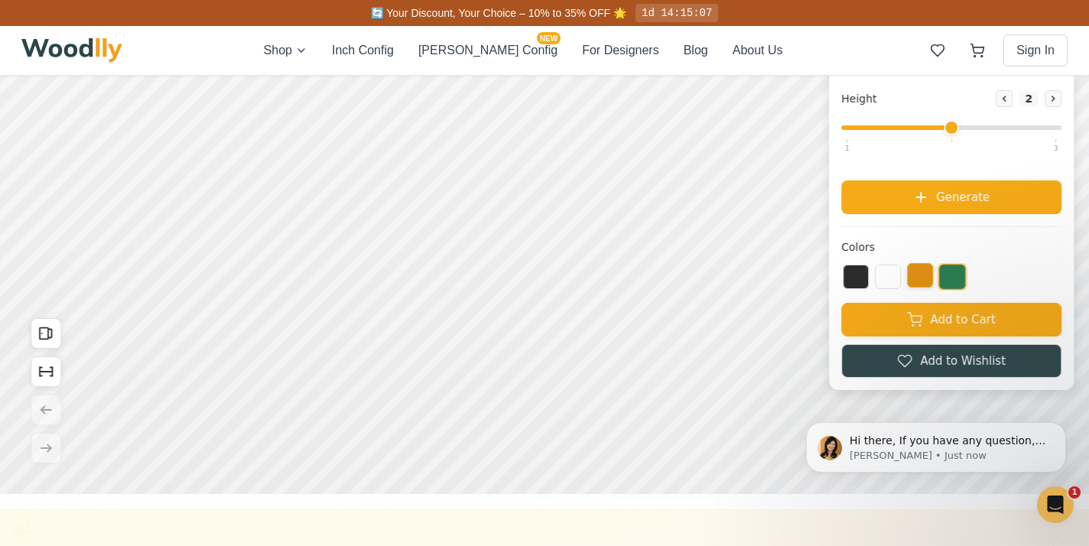
click at [915, 272] on button at bounding box center [920, 275] width 26 height 24
click at [888, 281] on button at bounding box center [888, 275] width 26 height 24
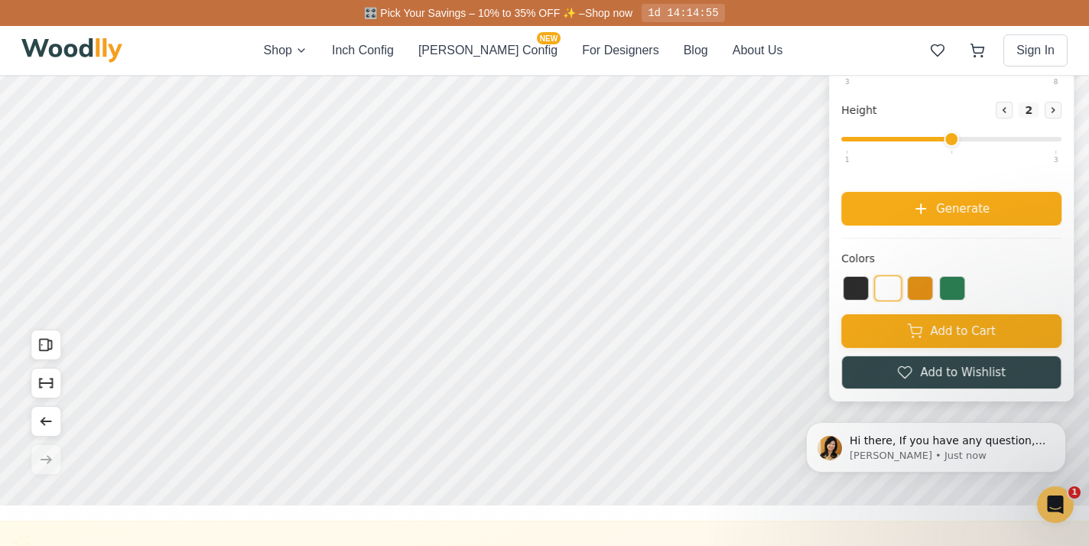
scroll to position [245, 0]
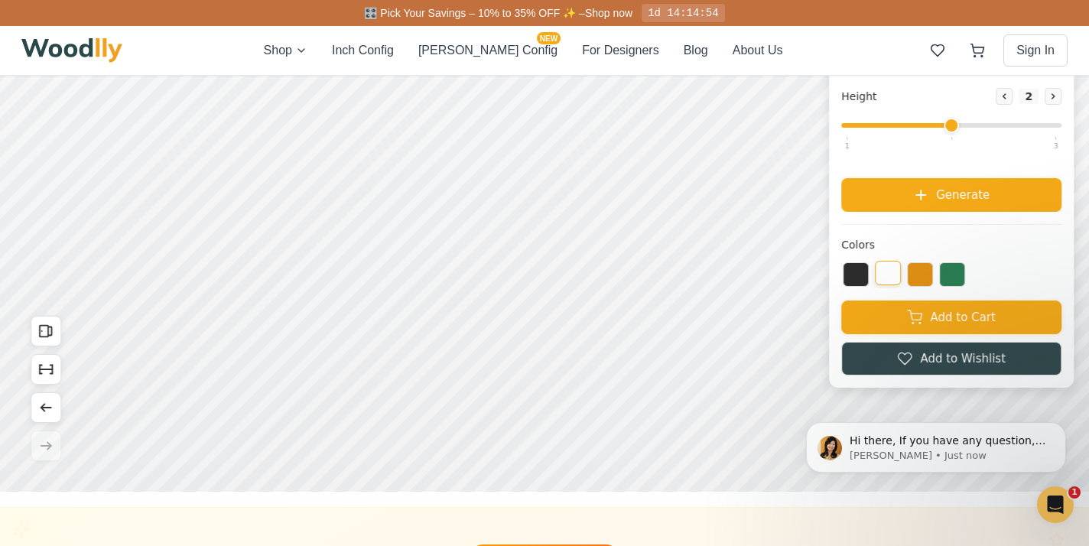
click at [885, 265] on button at bounding box center [888, 273] width 26 height 24
click at [921, 276] on button at bounding box center [920, 273] width 26 height 24
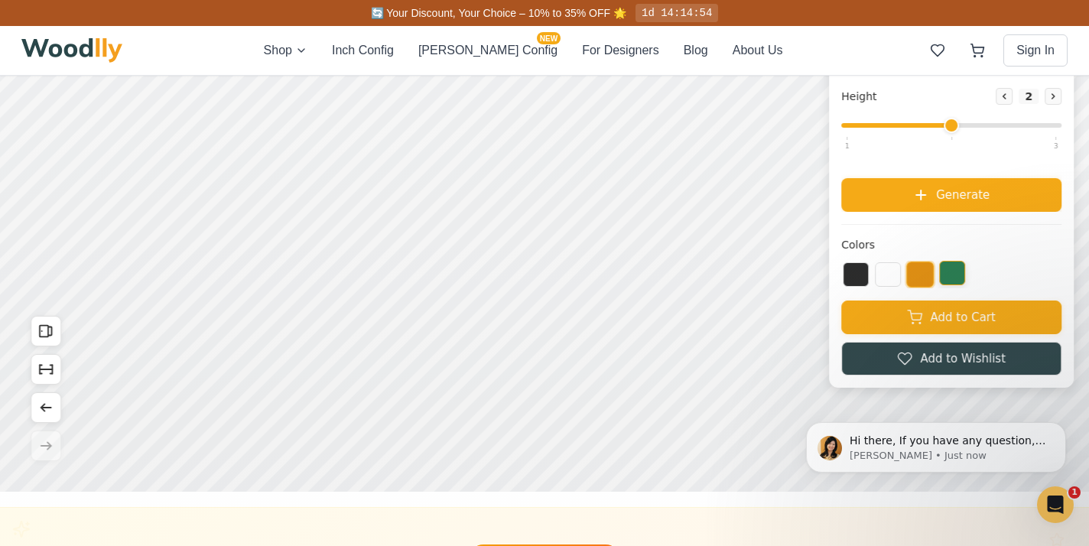
click at [952, 274] on button at bounding box center [952, 273] width 26 height 24
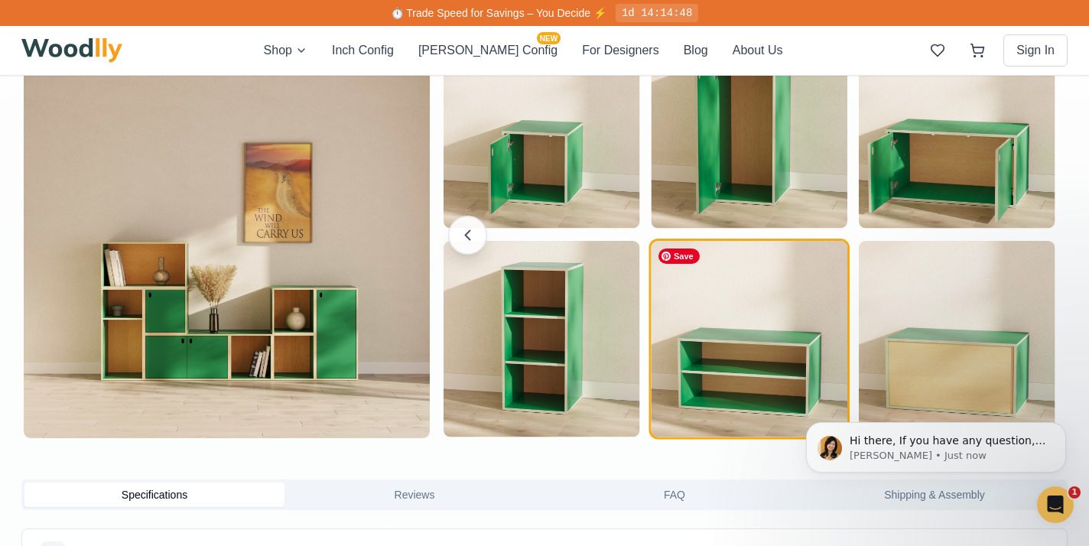
scroll to position [1442, 0]
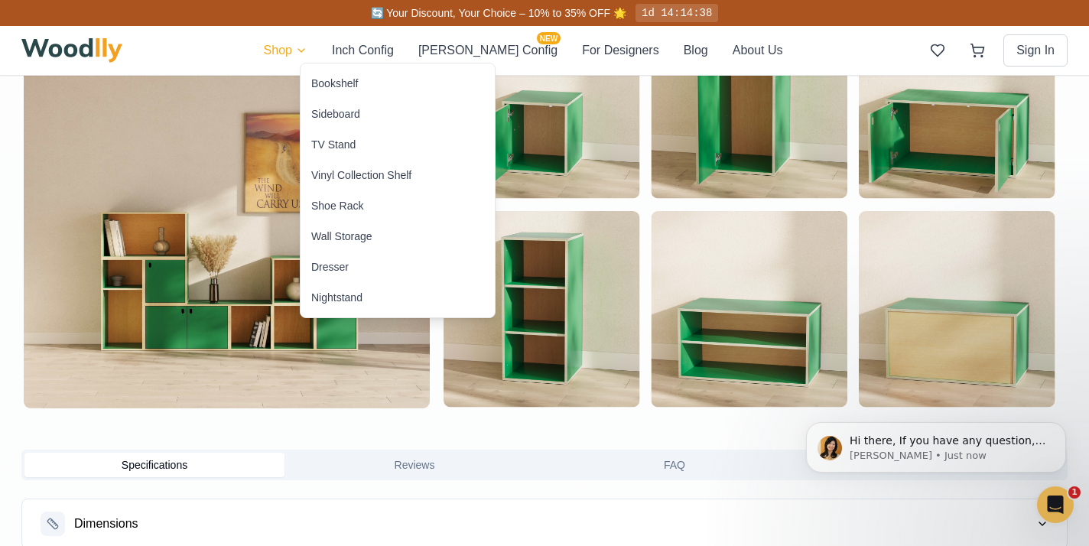
click at [342, 241] on div "Wall Storage" at bounding box center [341, 236] width 61 height 15
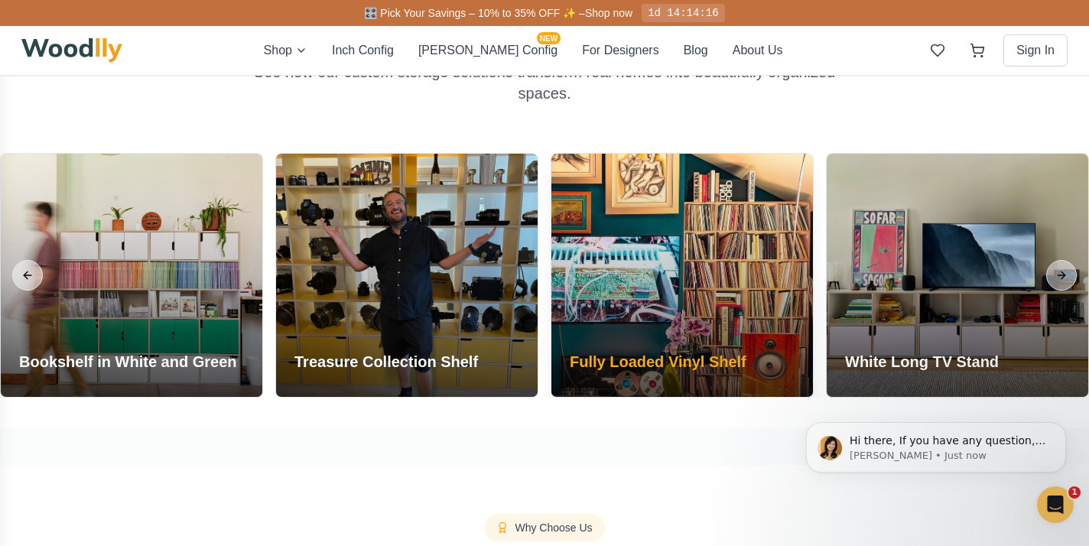
scroll to position [1217, 0]
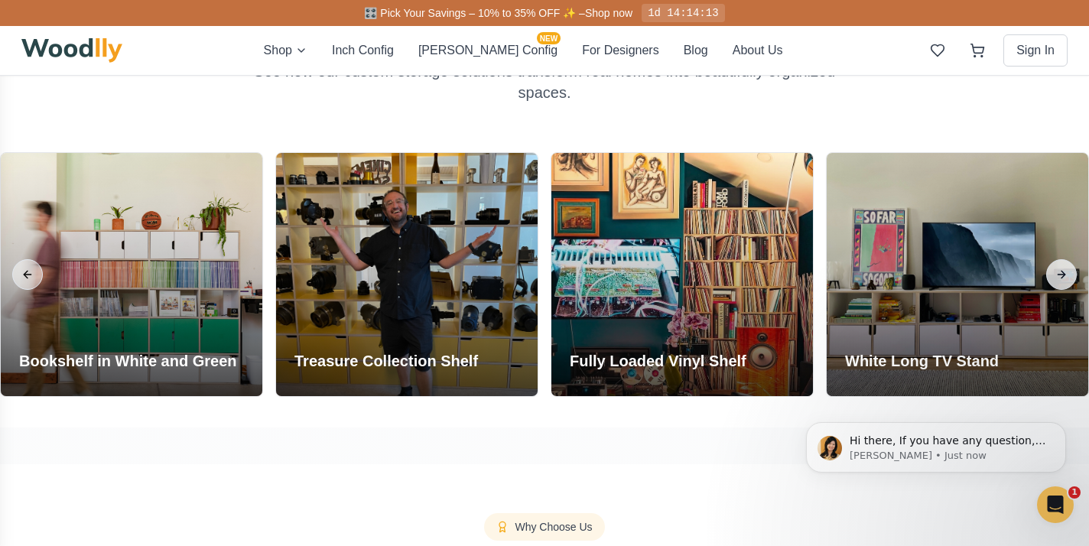
click at [1068, 271] on button "Next slide" at bounding box center [1061, 274] width 31 height 31
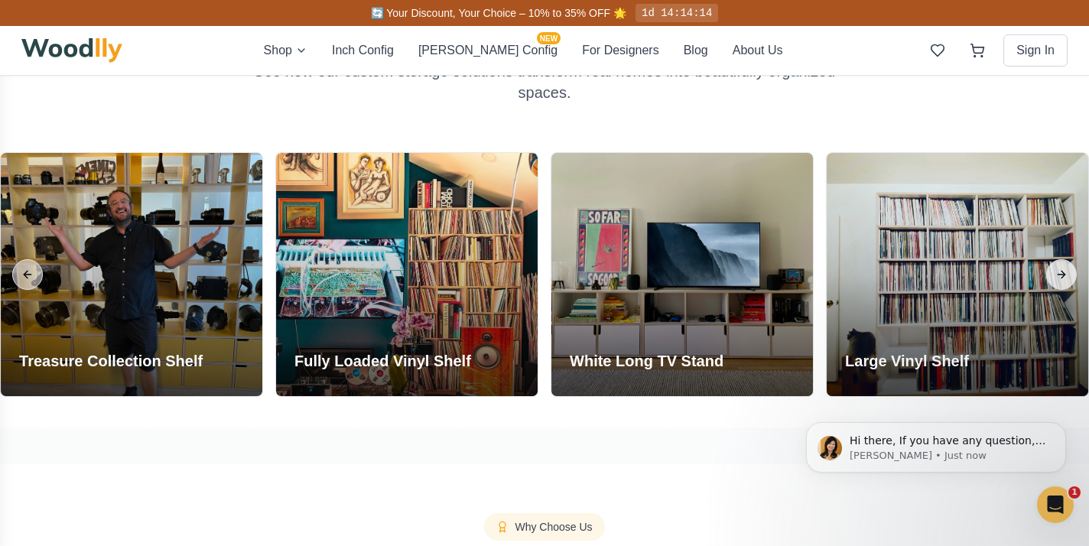
click at [1064, 272] on button "Next slide" at bounding box center [1061, 274] width 31 height 31
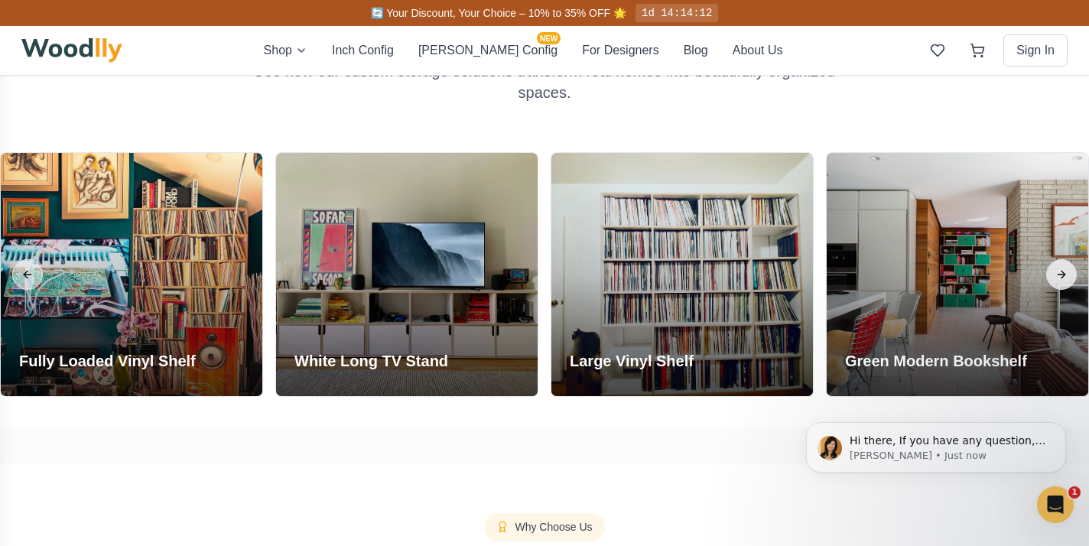
click at [1060, 272] on button "Next slide" at bounding box center [1061, 274] width 31 height 31
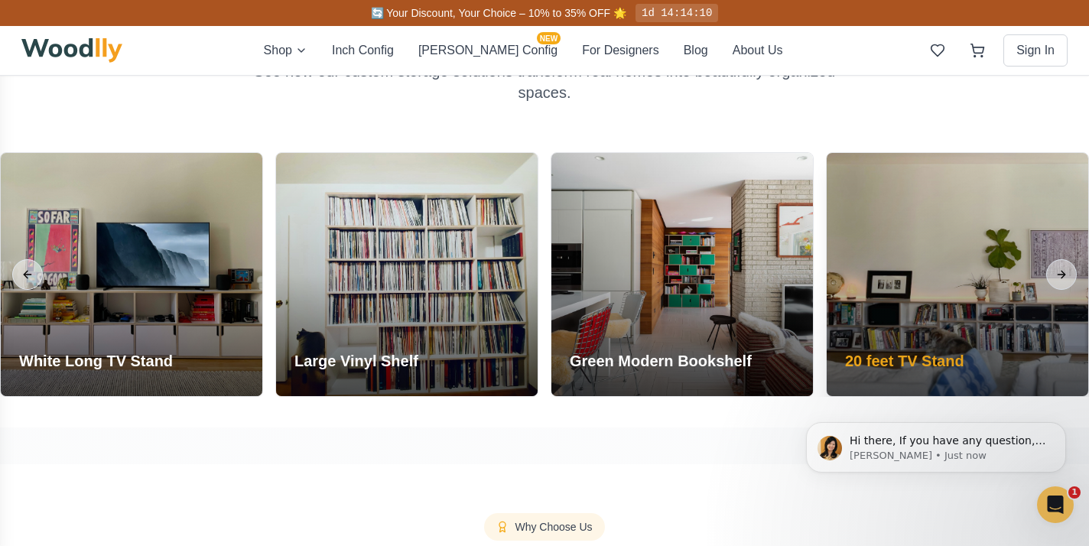
click at [931, 318] on div at bounding box center [958, 274] width 262 height 243
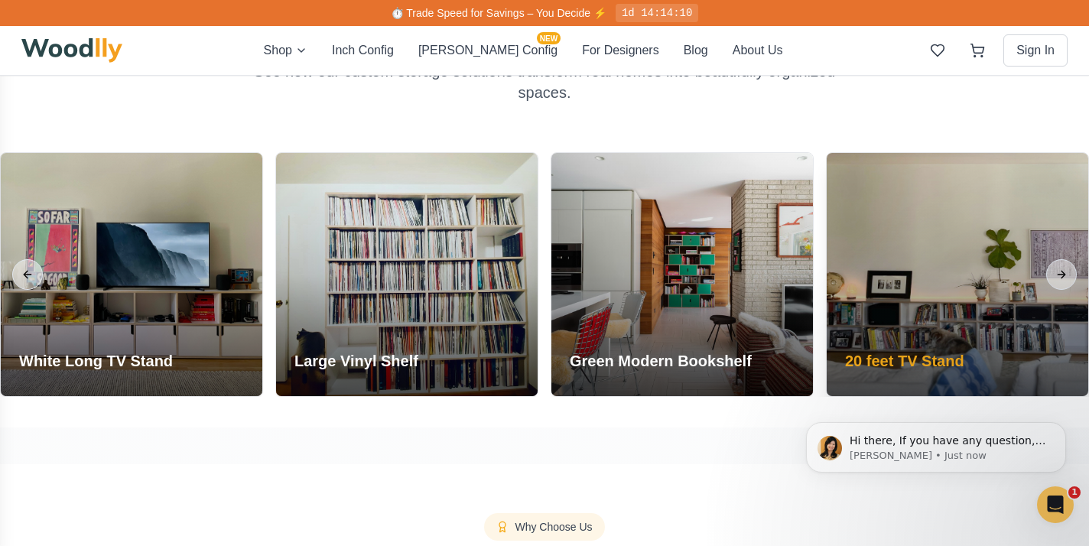
click at [890, 367] on h3 "20 feet TV Stand" at bounding box center [904, 360] width 119 height 21
click at [888, 356] on h3 "20 feet TV Stand" at bounding box center [904, 360] width 119 height 21
click at [881, 317] on div at bounding box center [958, 274] width 262 height 243
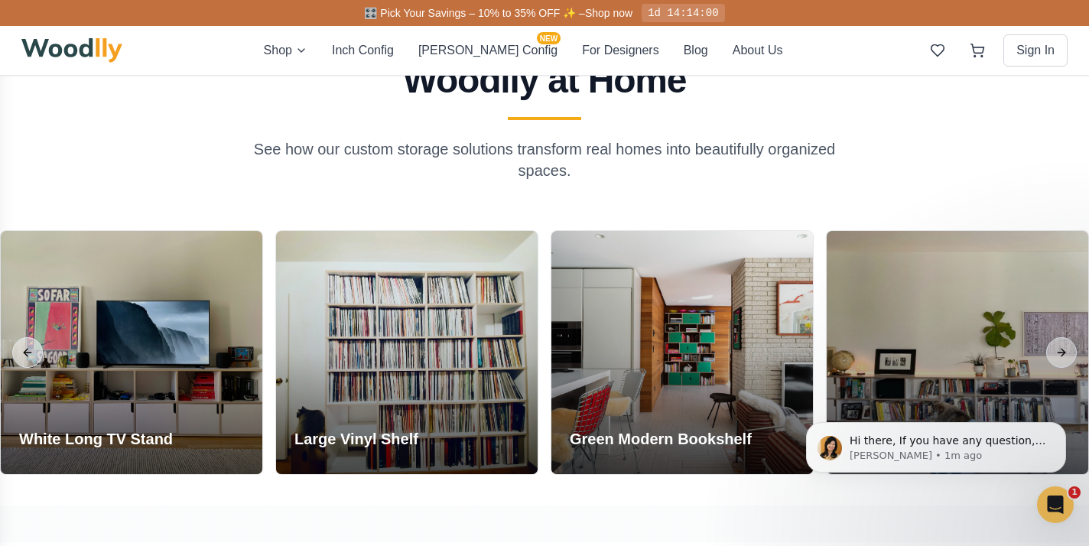
scroll to position [1140, 0]
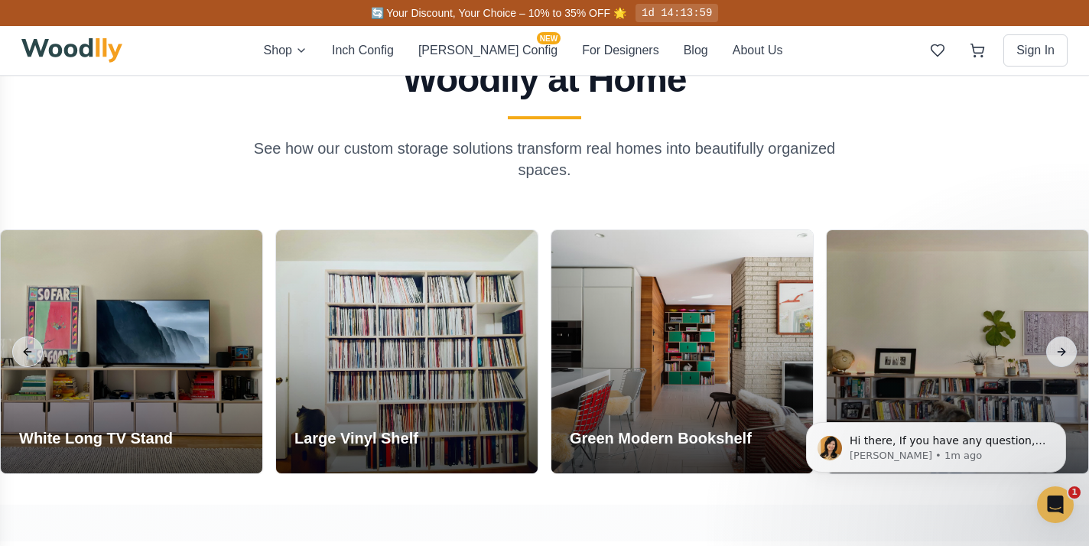
click at [1058, 345] on button "Next slide" at bounding box center [1061, 352] width 31 height 31
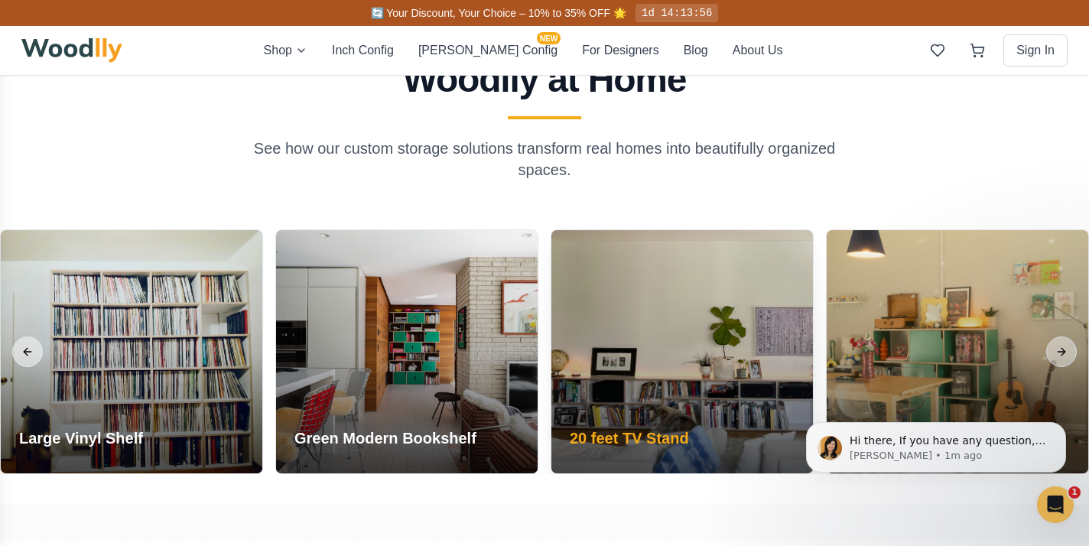
click at [686, 384] on div at bounding box center [683, 351] width 262 height 243
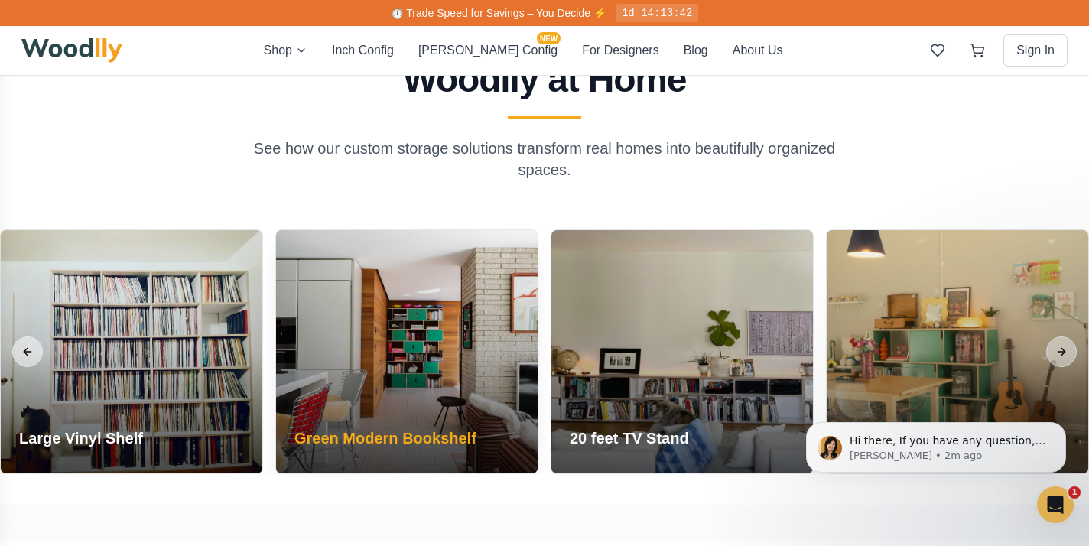
scroll to position [753, 0]
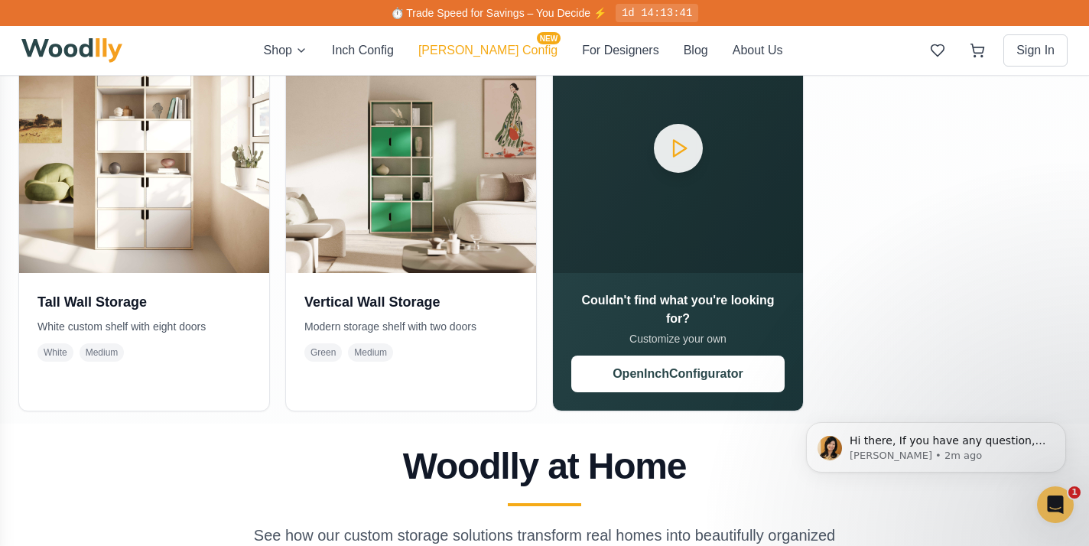
click at [476, 52] on button "[PERSON_NAME] Config NEW" at bounding box center [487, 50] width 139 height 18
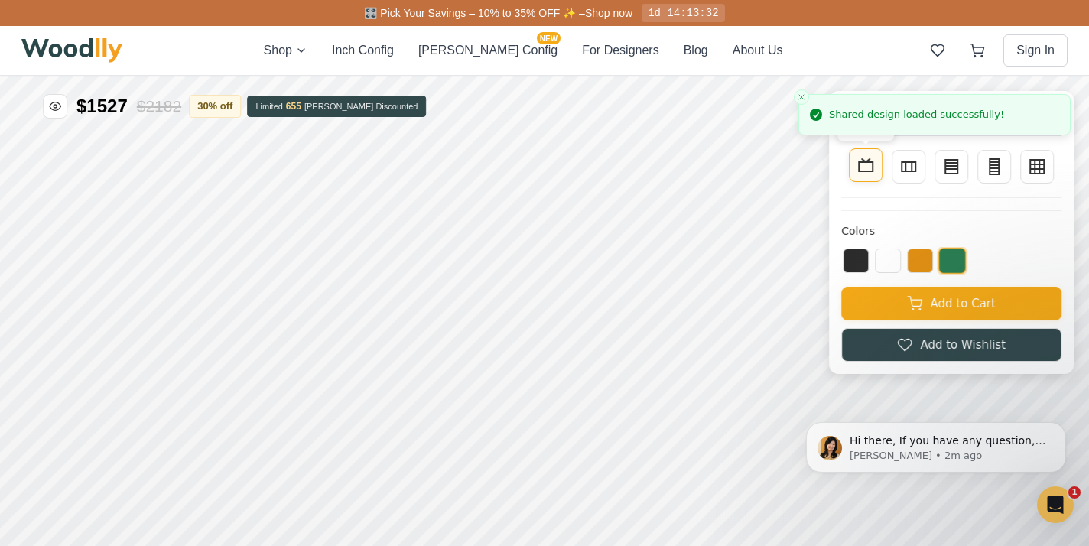
click at [870, 168] on icon at bounding box center [866, 165] width 18 height 18
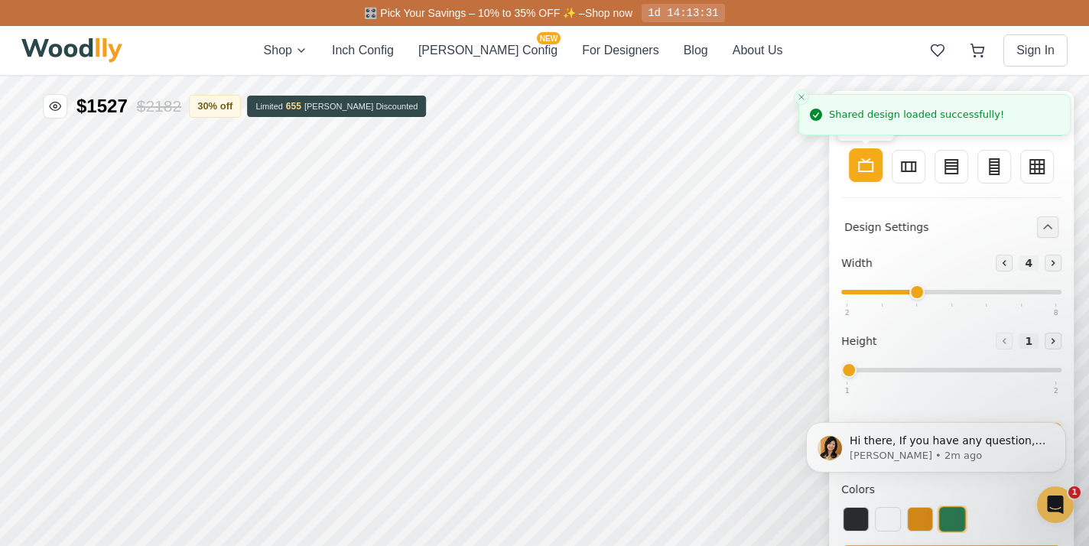
click at [870, 168] on icon at bounding box center [866, 165] width 18 height 18
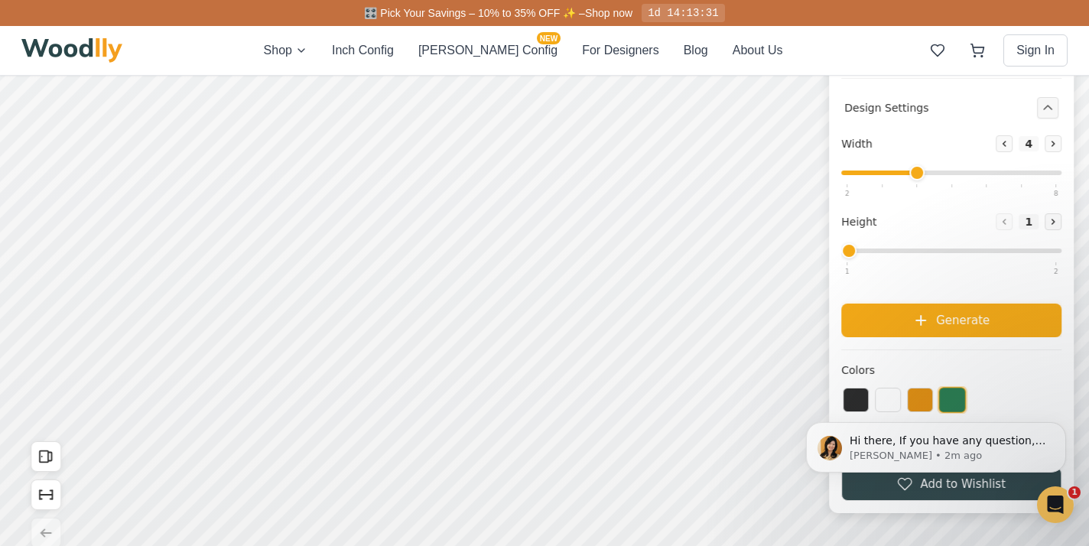
scroll to position [170, 0]
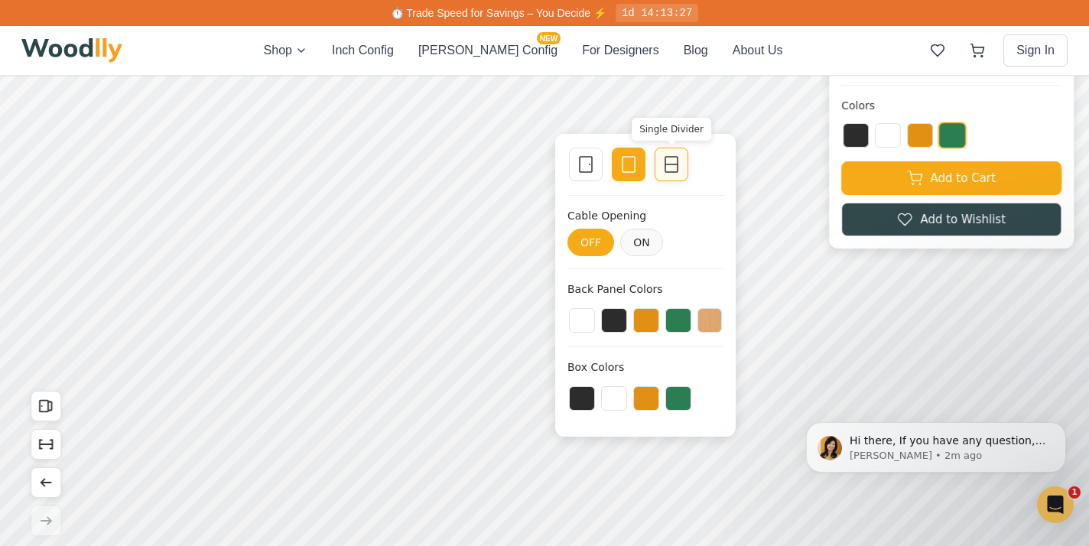
click at [666, 164] on line at bounding box center [671, 164] width 12 height 0
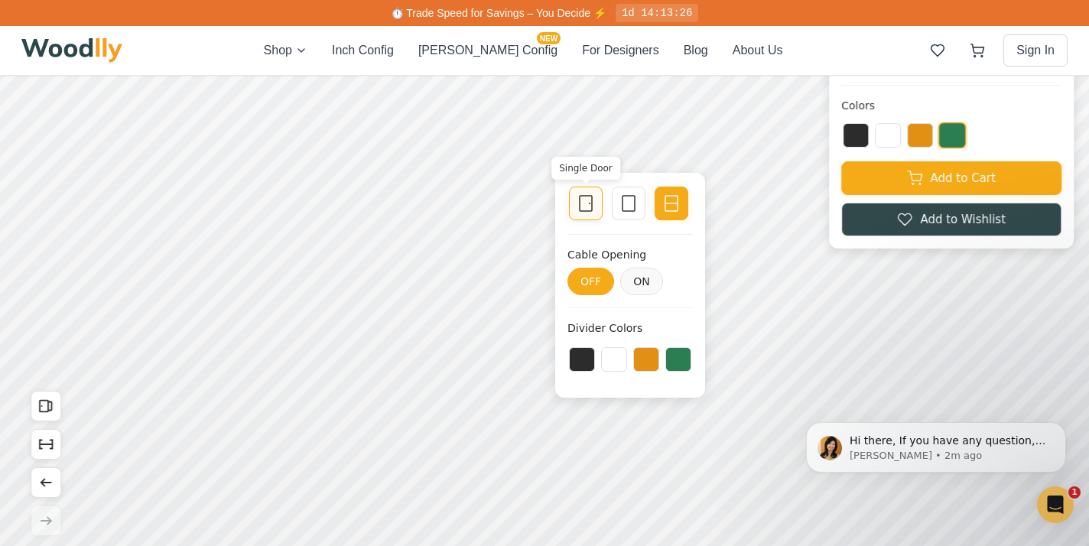
click at [591, 198] on icon at bounding box center [586, 203] width 18 height 18
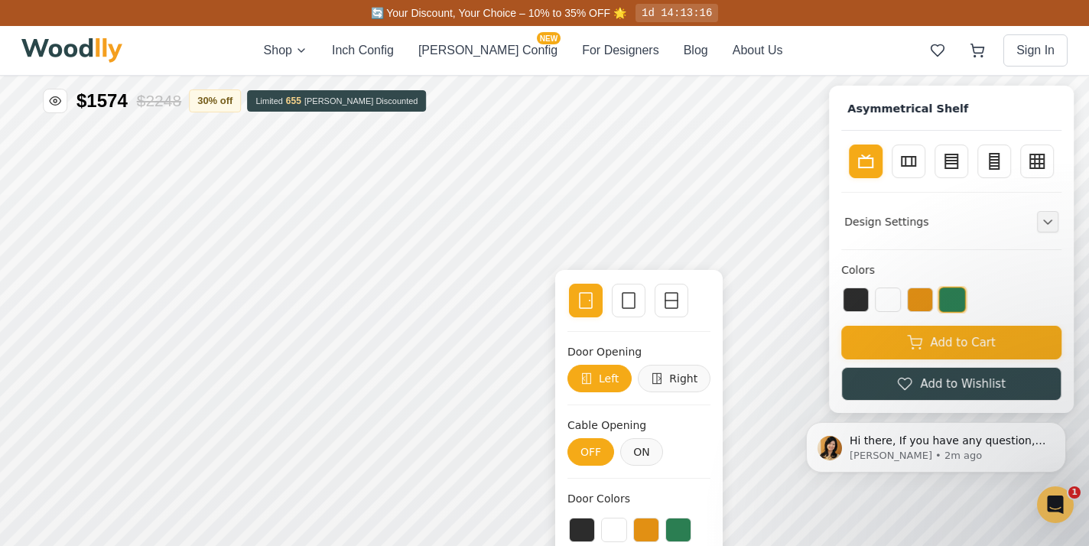
scroll to position [0, 0]
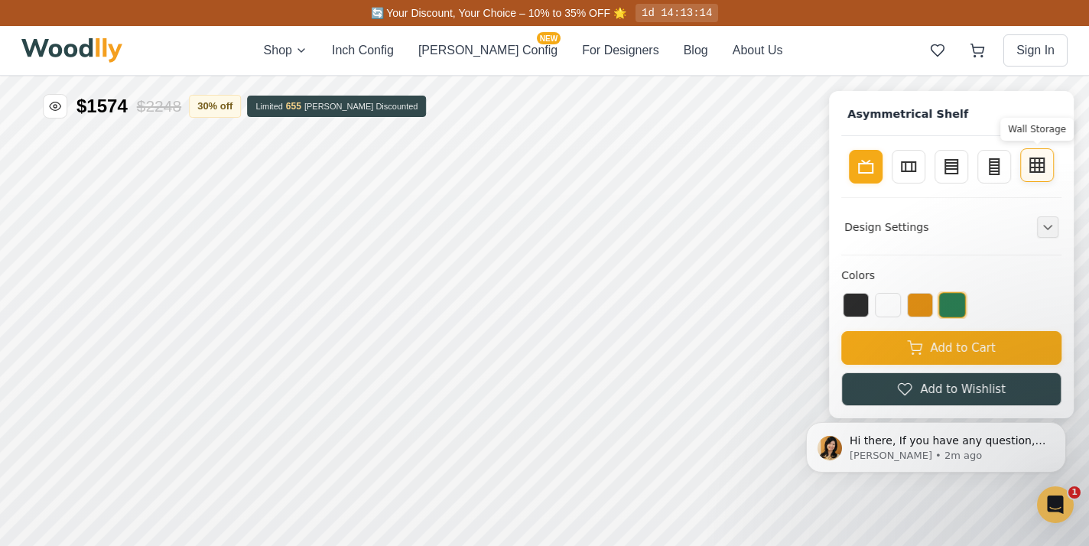
click at [1043, 171] on icon at bounding box center [1037, 165] width 18 height 18
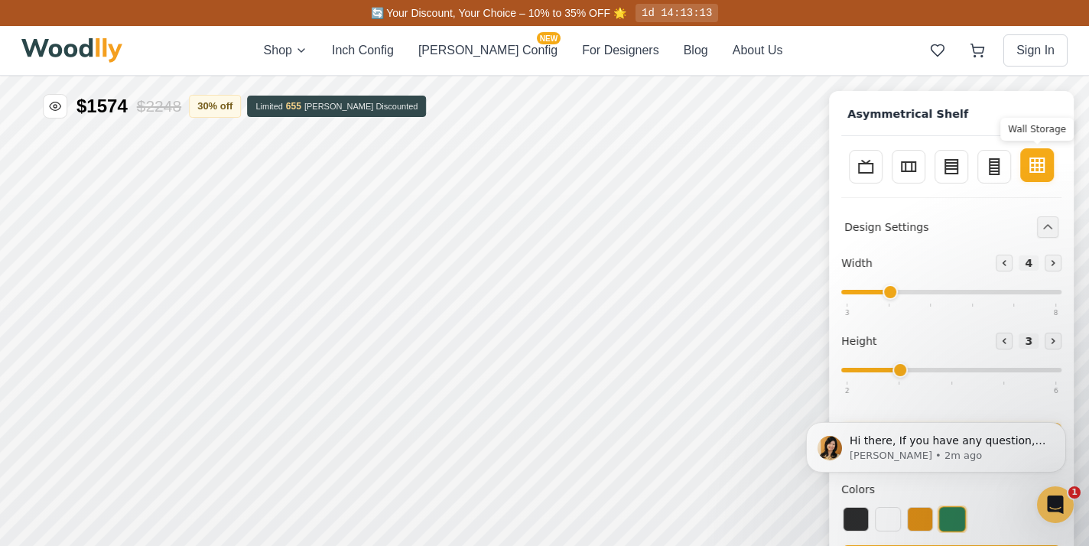
click at [1040, 166] on icon at bounding box center [1040, 165] width 0 height 14
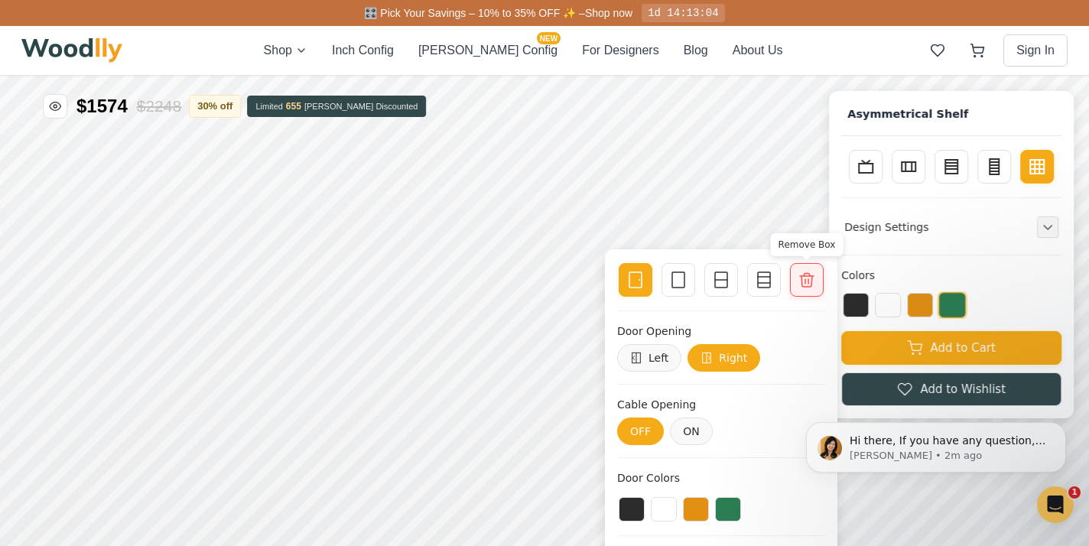
click at [814, 275] on icon at bounding box center [807, 280] width 18 height 18
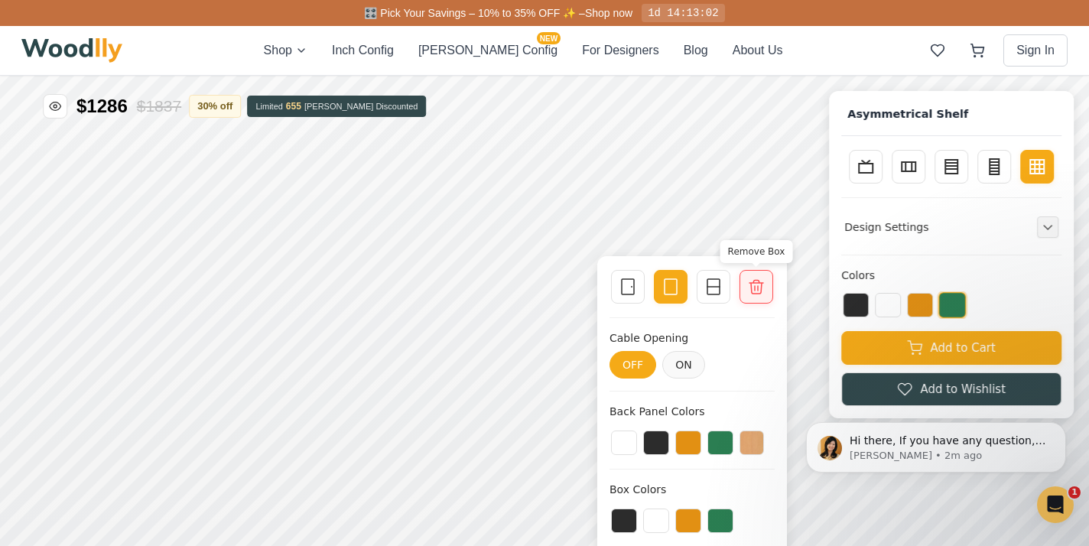
click at [750, 285] on icon at bounding box center [757, 287] width 14 height 14
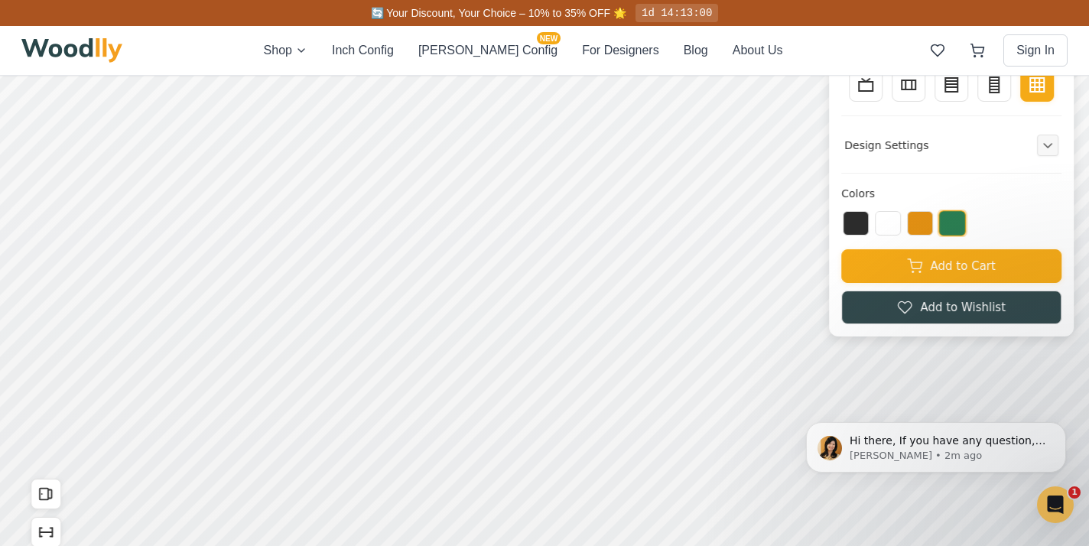
scroll to position [77, 0]
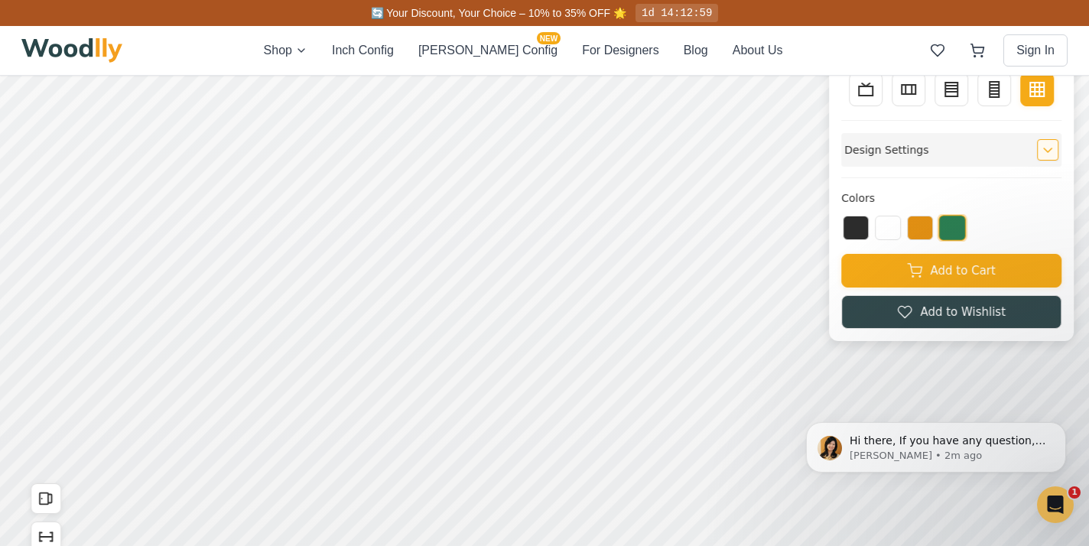
click at [867, 153] on h4 "Design Settings" at bounding box center [886, 150] width 84 height 16
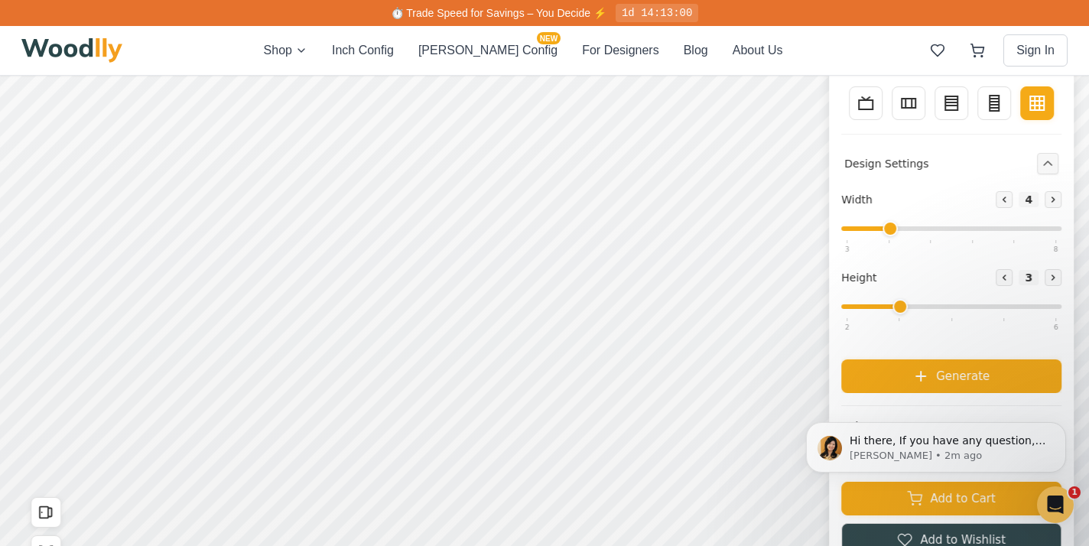
scroll to position [0, 0]
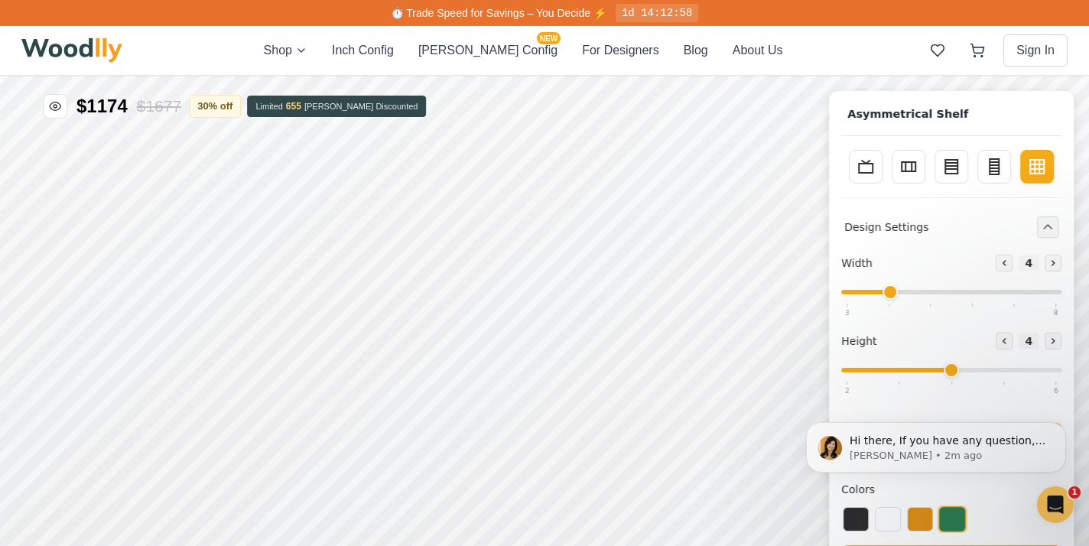
type input "4"
drag, startPoint x: 899, startPoint y: 365, endPoint x: 965, endPoint y: 350, distance: 68.1
click at [965, 351] on div "Height Decrease 4 Increase" at bounding box center [951, 359] width 220 height 52
type input "5"
drag, startPoint x: 890, startPoint y: 285, endPoint x: 925, endPoint y: 276, distance: 36.4
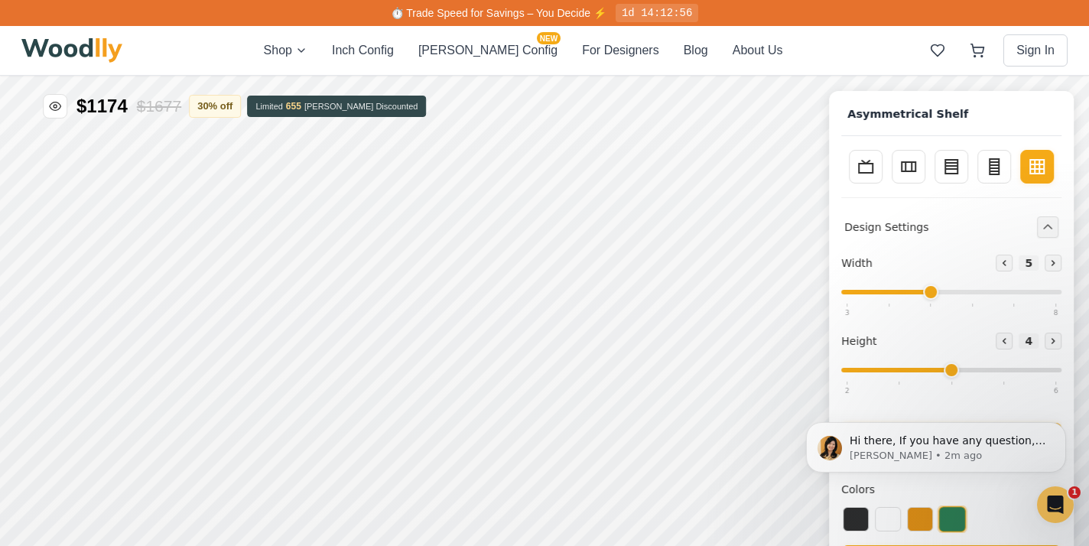
click at [926, 281] on div "Width Decrease 5 Increase" at bounding box center [951, 281] width 220 height 52
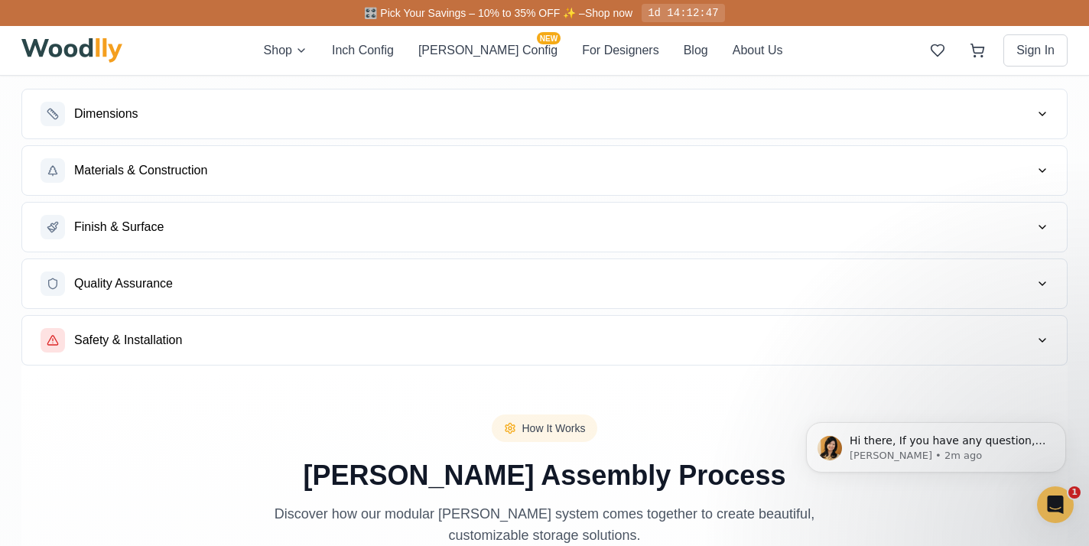
scroll to position [1853, 0]
click at [213, 188] on button "Materials & Construction" at bounding box center [544, 169] width 1045 height 49
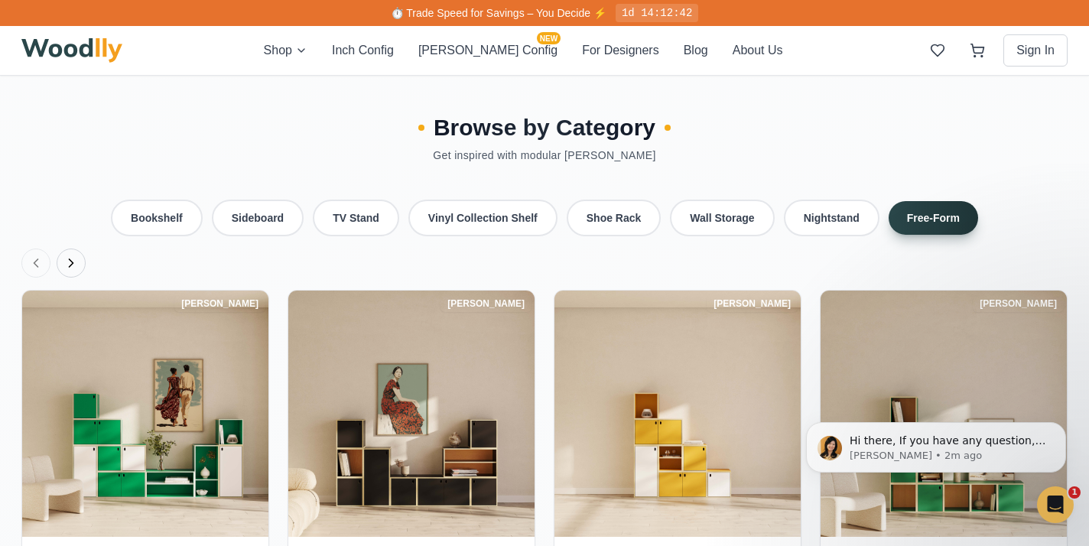
scroll to position [3509, 0]
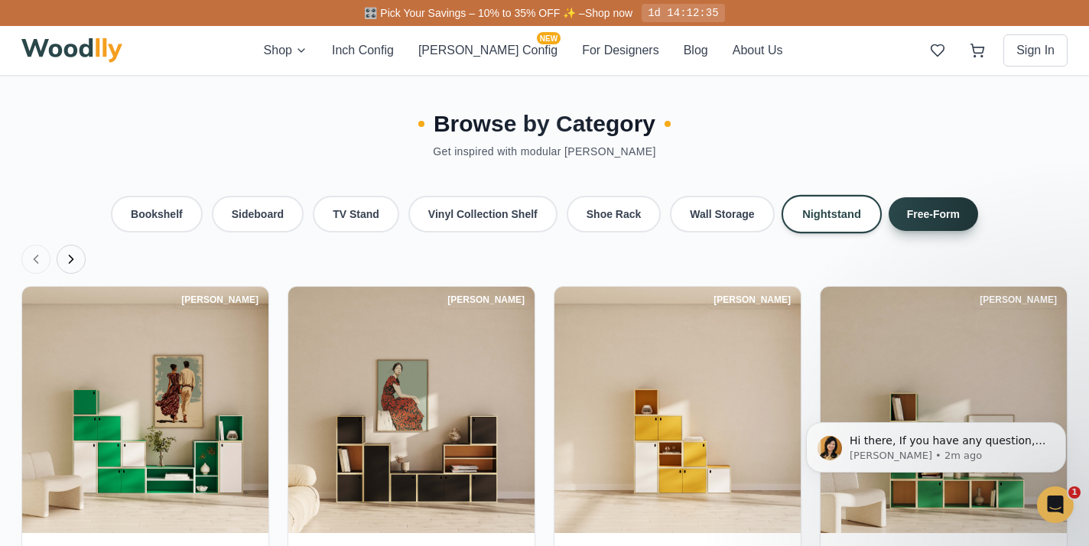
click at [802, 195] on button "Nightstand" at bounding box center [831, 214] width 100 height 38
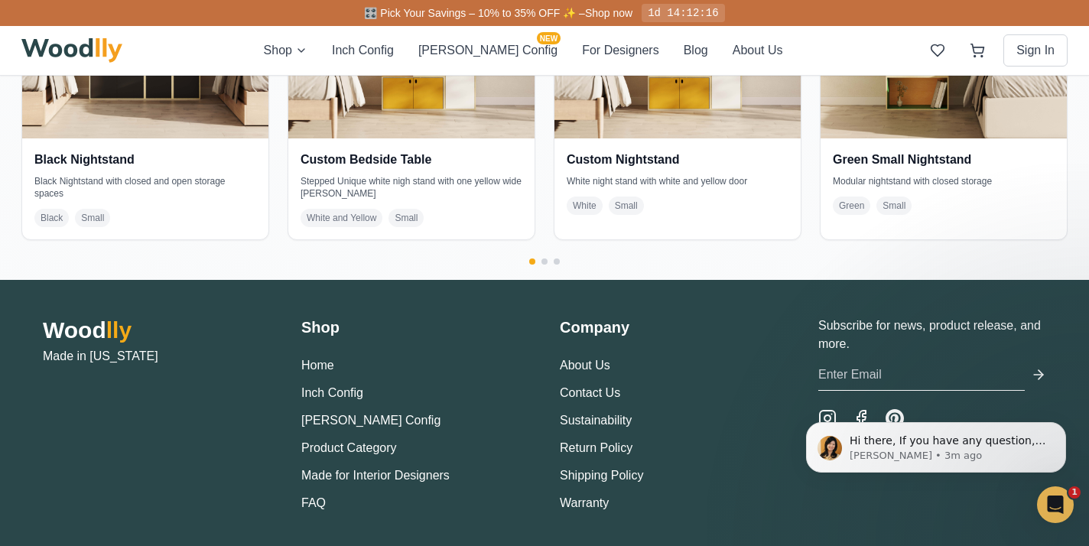
scroll to position [3951, 0]
